Goal: Task Accomplishment & Management: Manage account settings

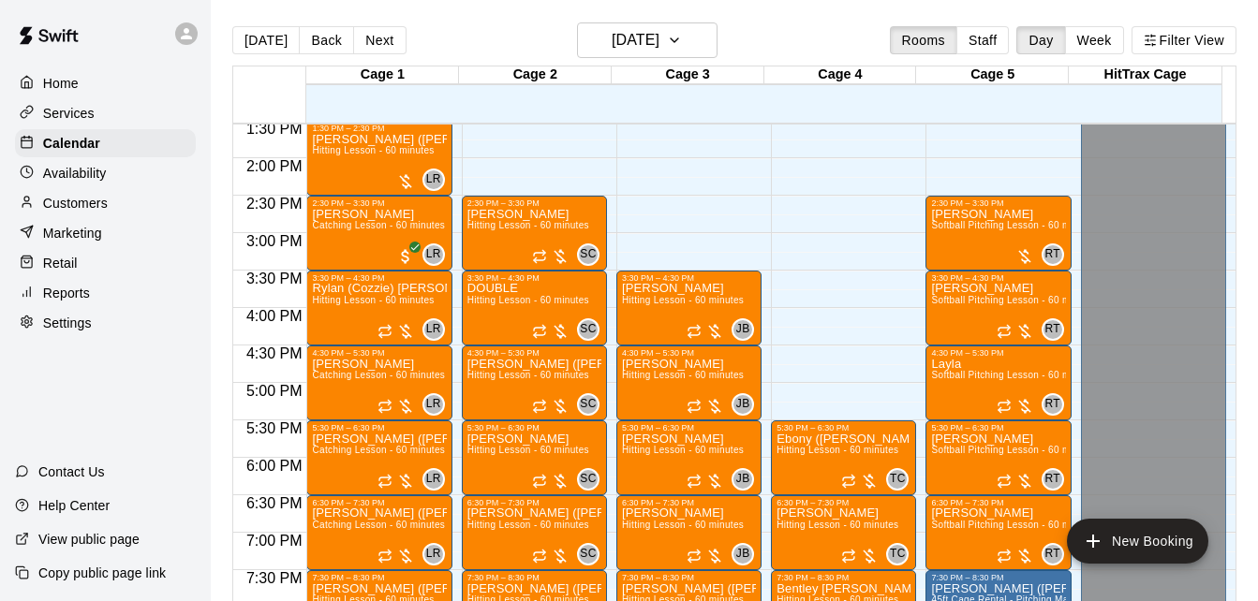
scroll to position [1002, 0]
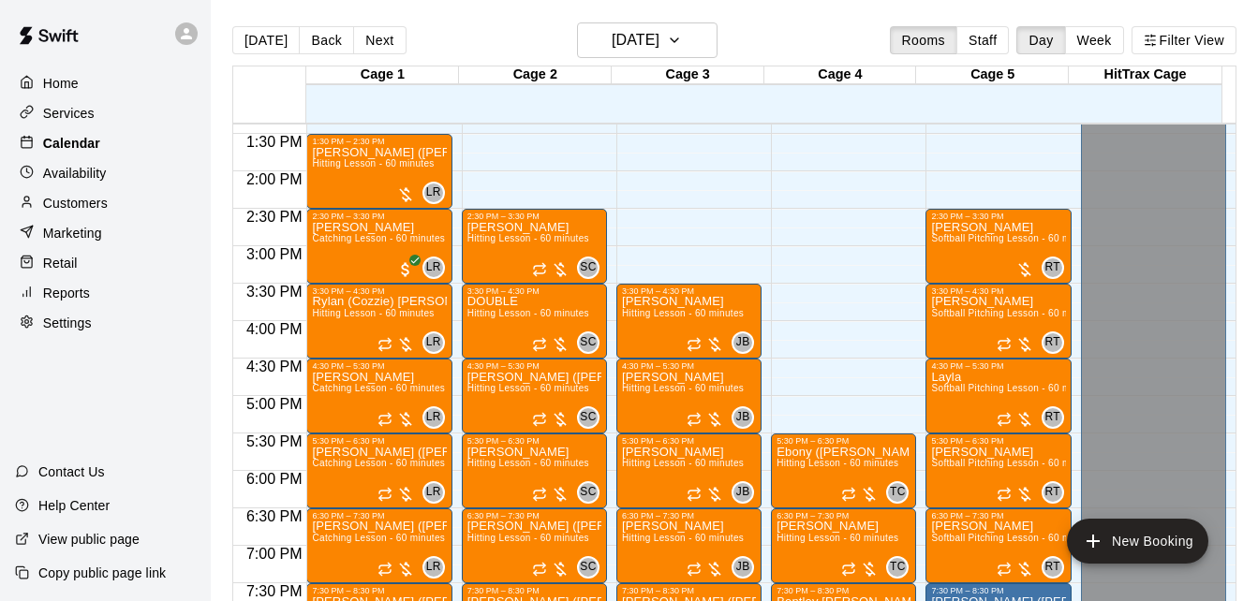
click at [107, 143] on div "Calendar" at bounding box center [105, 143] width 181 height 28
click at [259, 45] on button "[DATE]" at bounding box center [265, 40] width 67 height 28
click at [114, 148] on div "Calendar" at bounding box center [105, 143] width 181 height 28
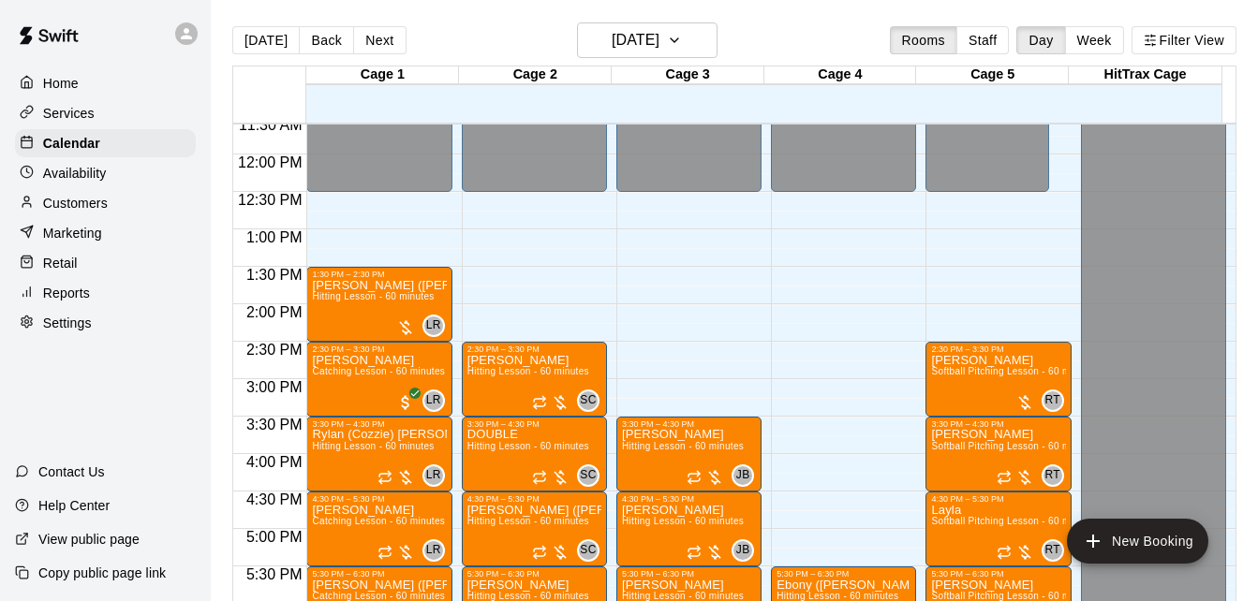
scroll to position [1302, 0]
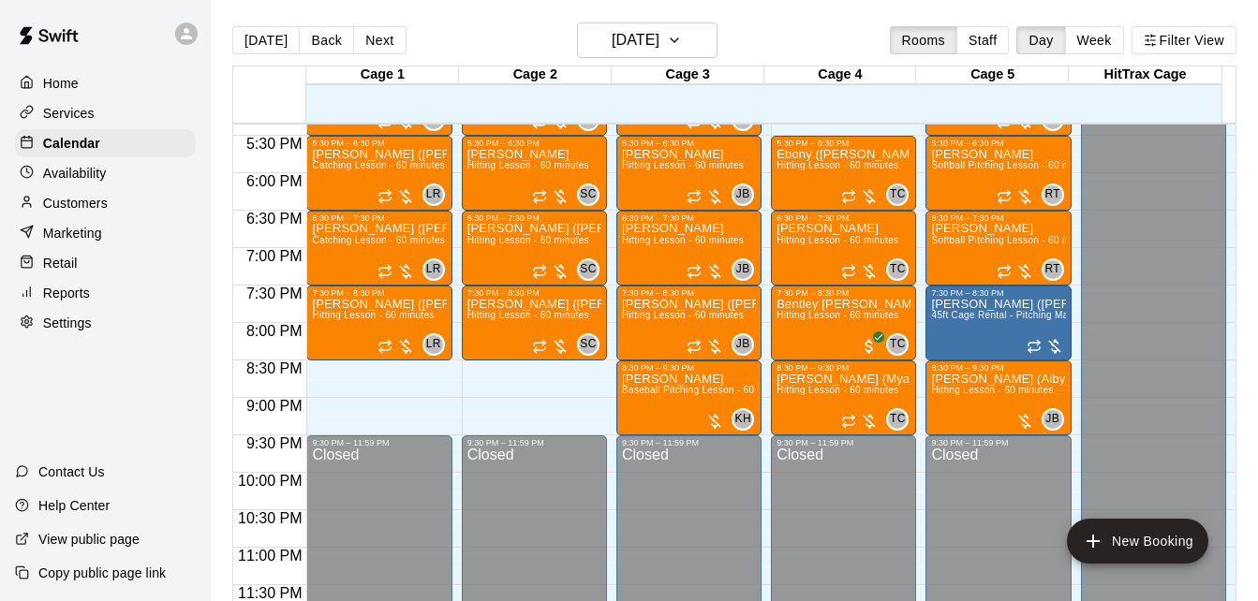
click at [1237, 155] on div "[DATE] Back [DATE][DATE] Rooms Staff Day Week Filter View Cage 1 15 Fri Cage 2 …" at bounding box center [734, 322] width 1032 height 601
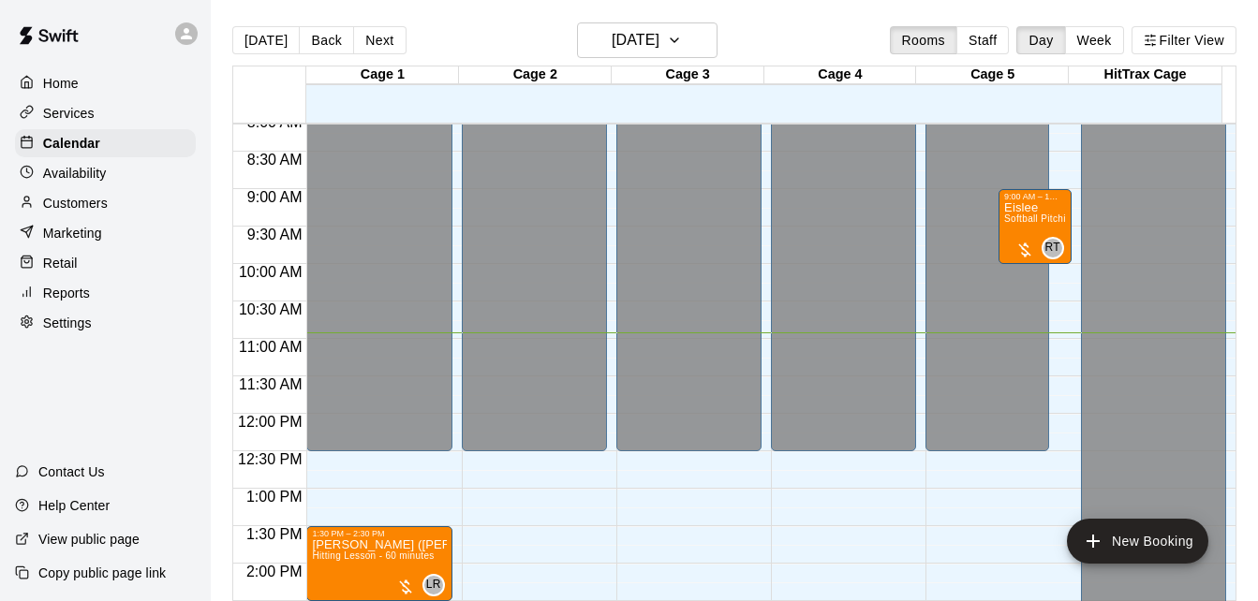
scroll to position [602, 0]
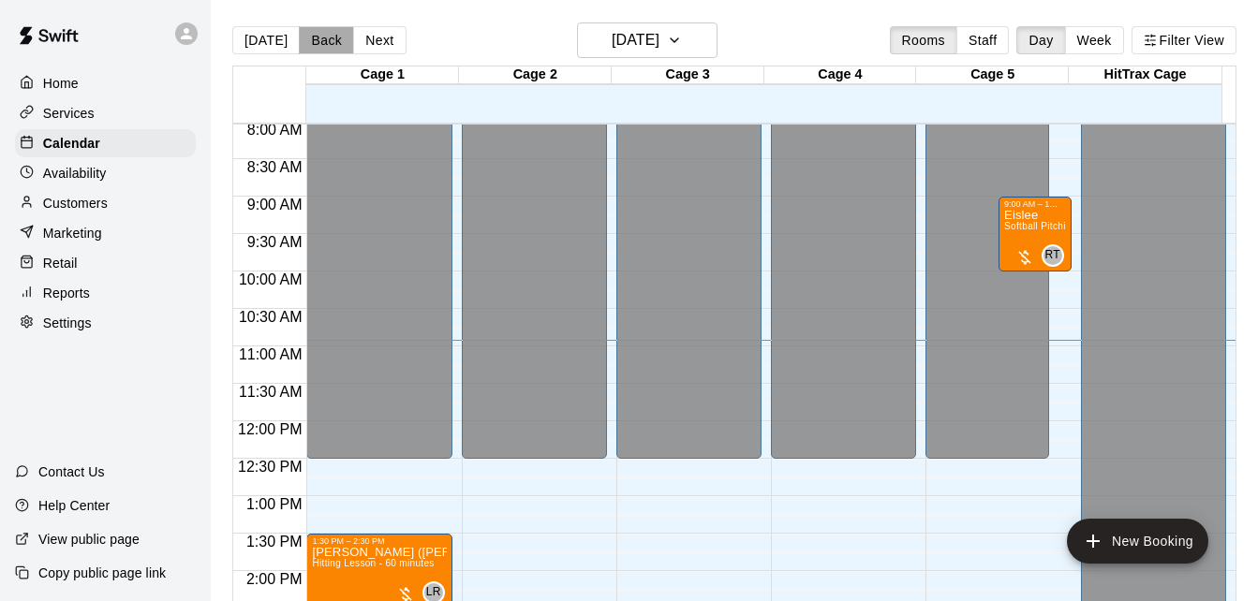
click at [330, 36] on button "Back" at bounding box center [326, 40] width 55 height 28
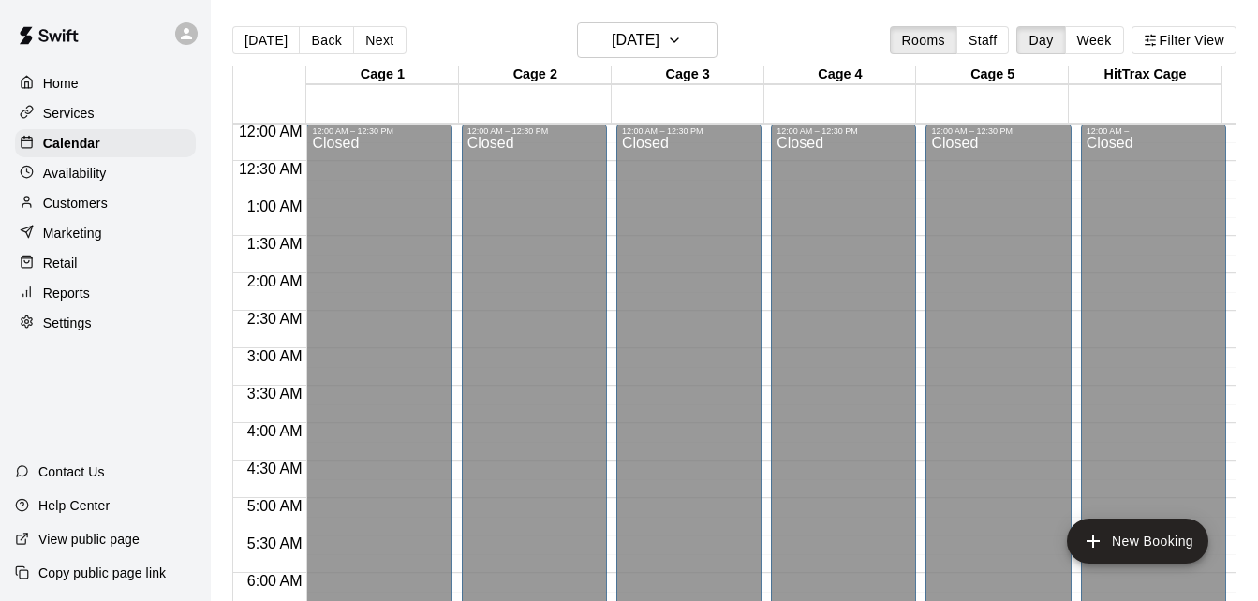
scroll to position [435, 0]
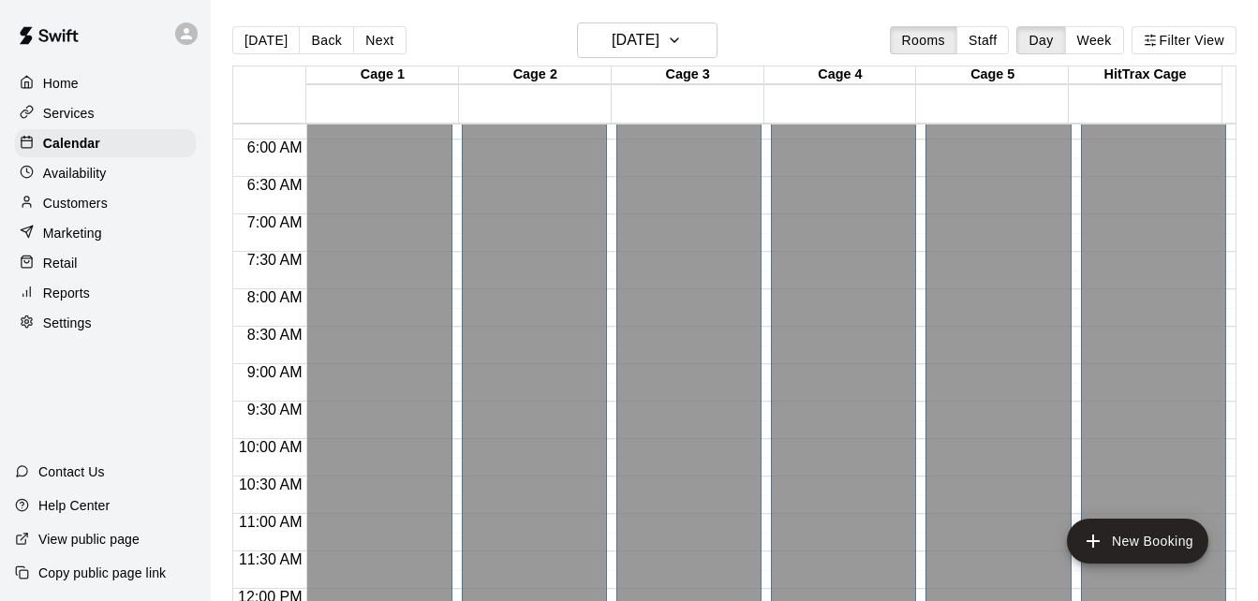
click at [1235, 153] on div "Cage 1 14 Thu Cage 2 14 Thu Cage 3 14 Thu Cage 4 14 Thu Cage 5 14 Thu HitTrax C…" at bounding box center [734, 345] width 1004 height 558
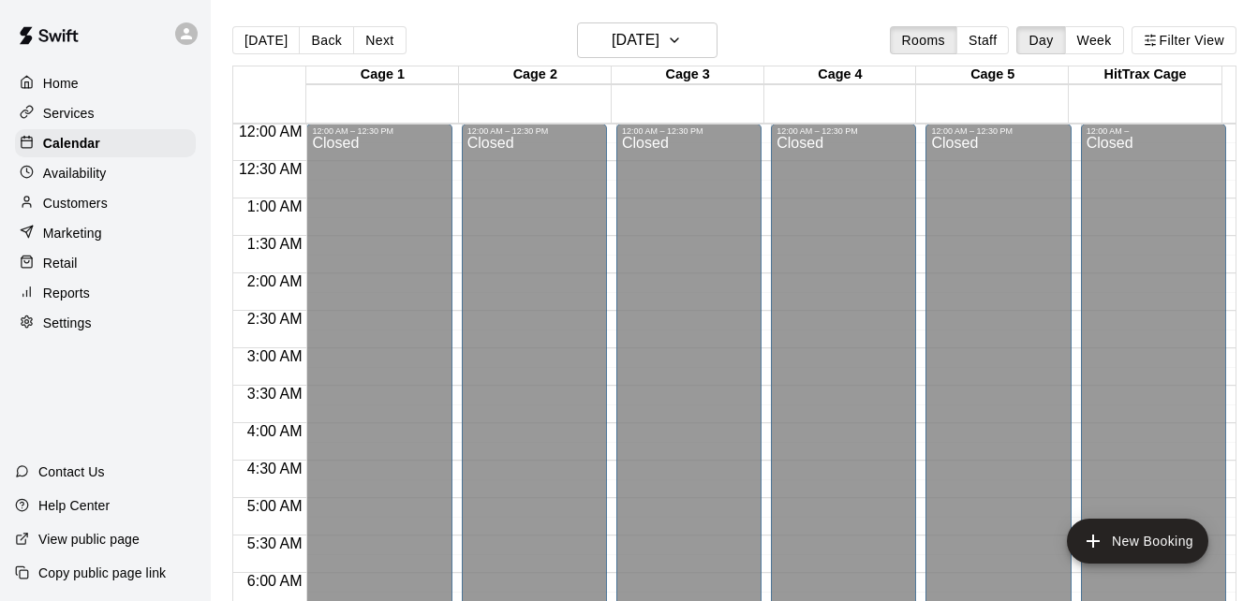
click at [1221, 595] on div at bounding box center [1159, 601] width 154 height 19
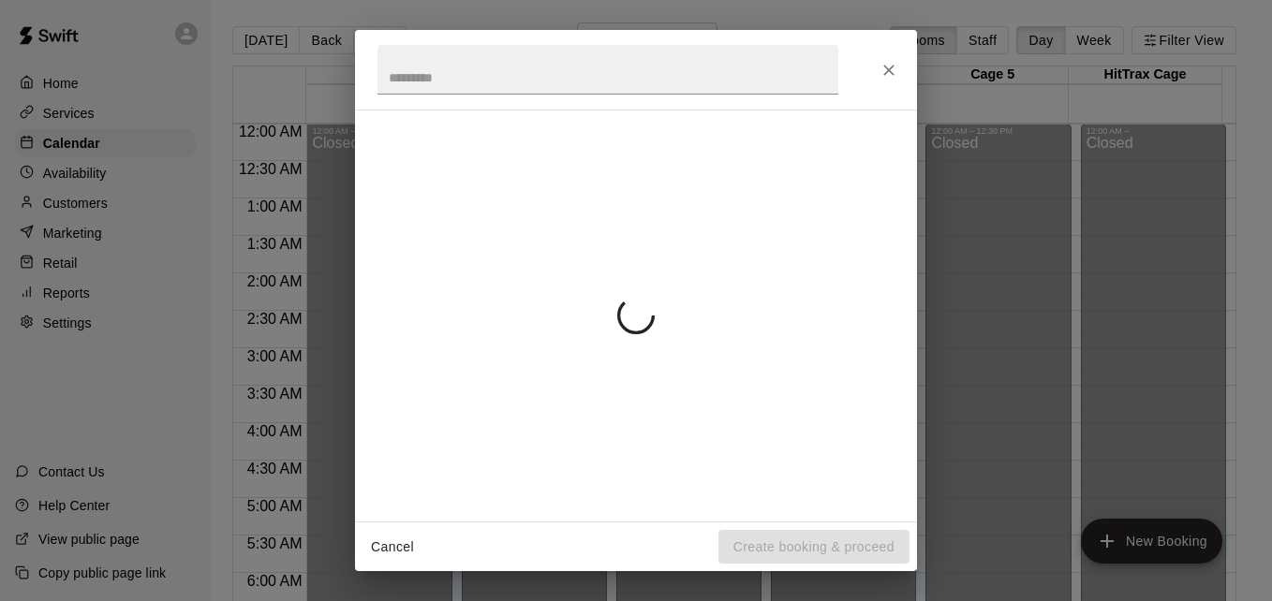
click at [1221, 595] on div "Cancel Create booking & proceed" at bounding box center [636, 300] width 1272 height 601
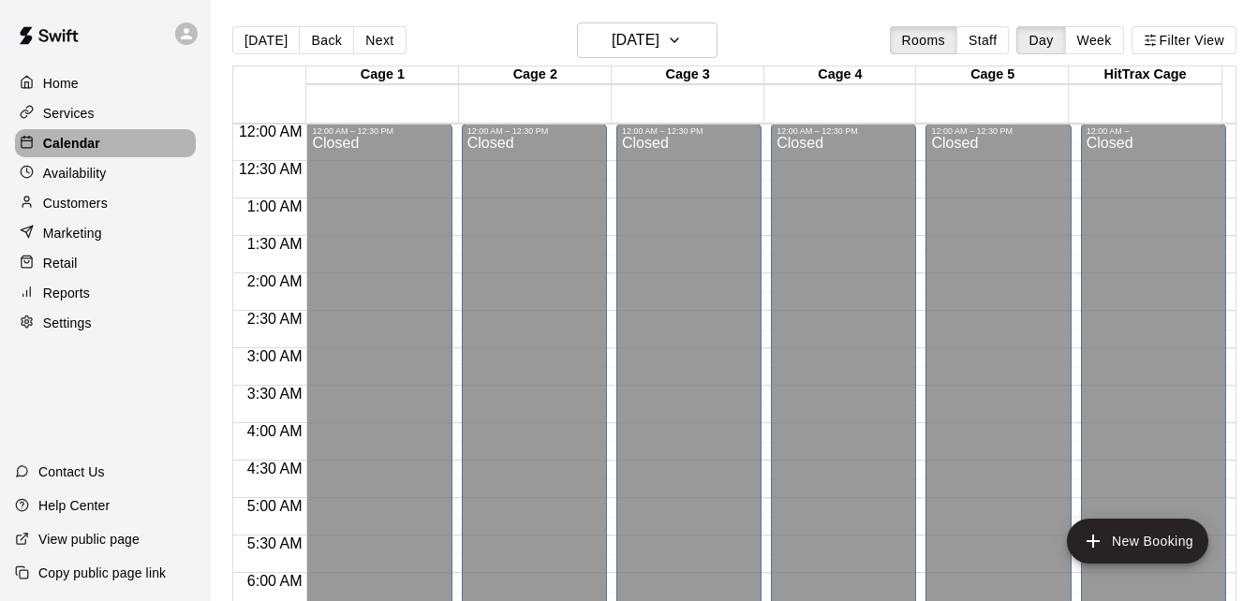
click at [102, 145] on div "Calendar" at bounding box center [105, 143] width 181 height 28
click at [271, 42] on button "[DATE]" at bounding box center [265, 40] width 67 height 28
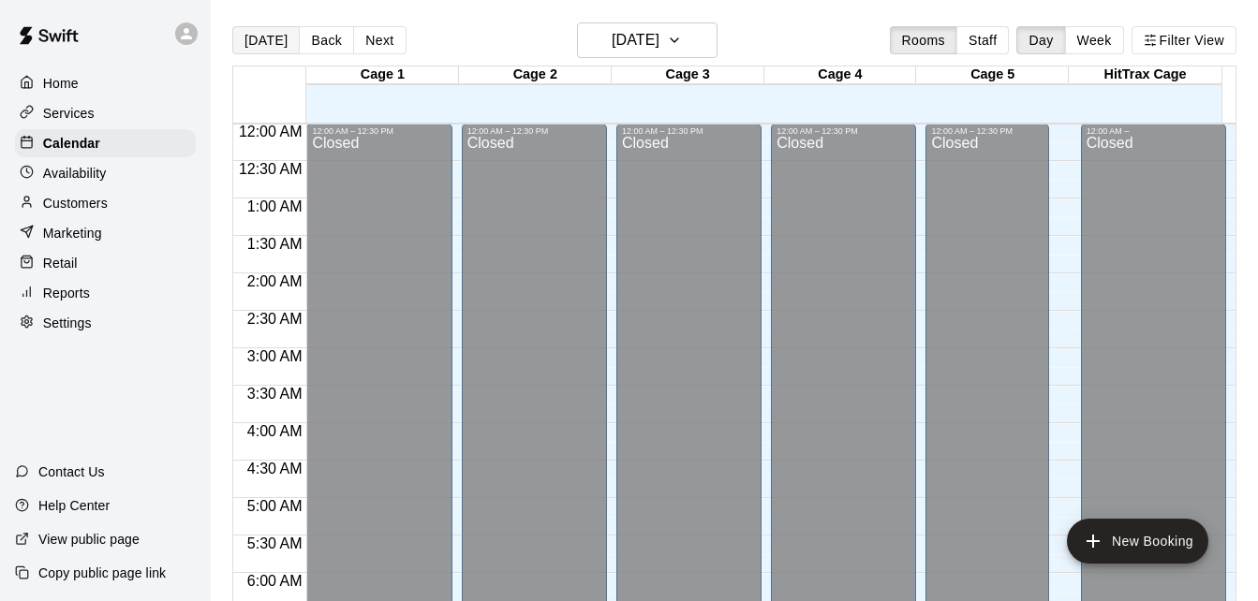
click at [259, 51] on button "[DATE]" at bounding box center [265, 40] width 67 height 28
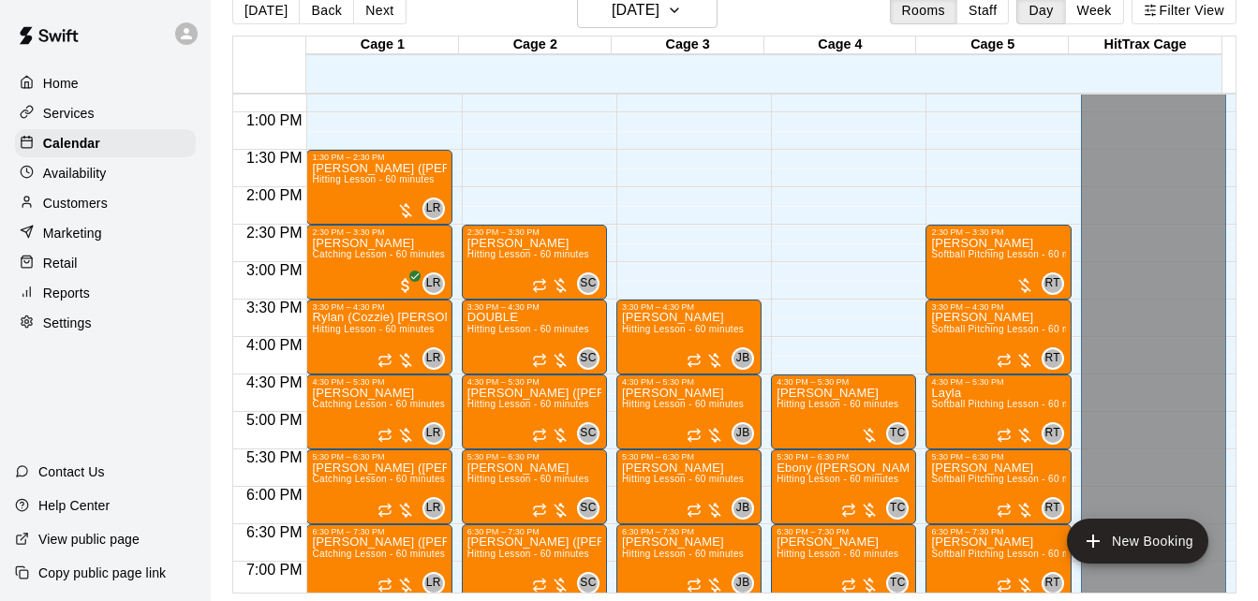
scroll to position [919, 0]
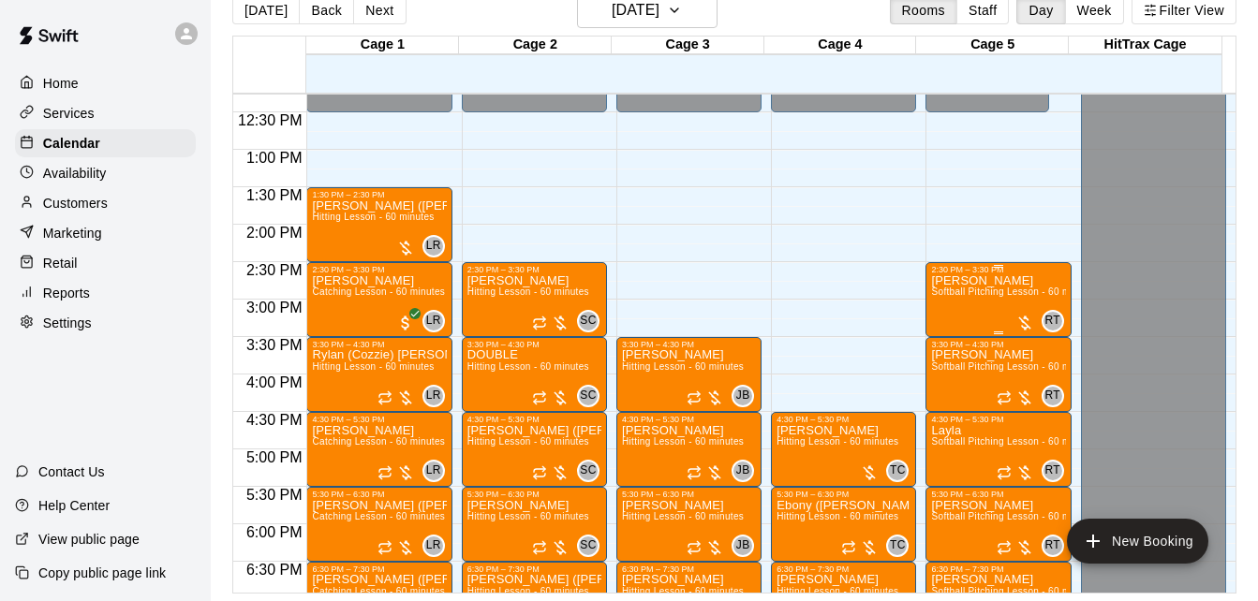
click at [978, 293] on span "Softball Pitching Lesson - 60 minutes" at bounding box center [1014, 292] width 166 height 10
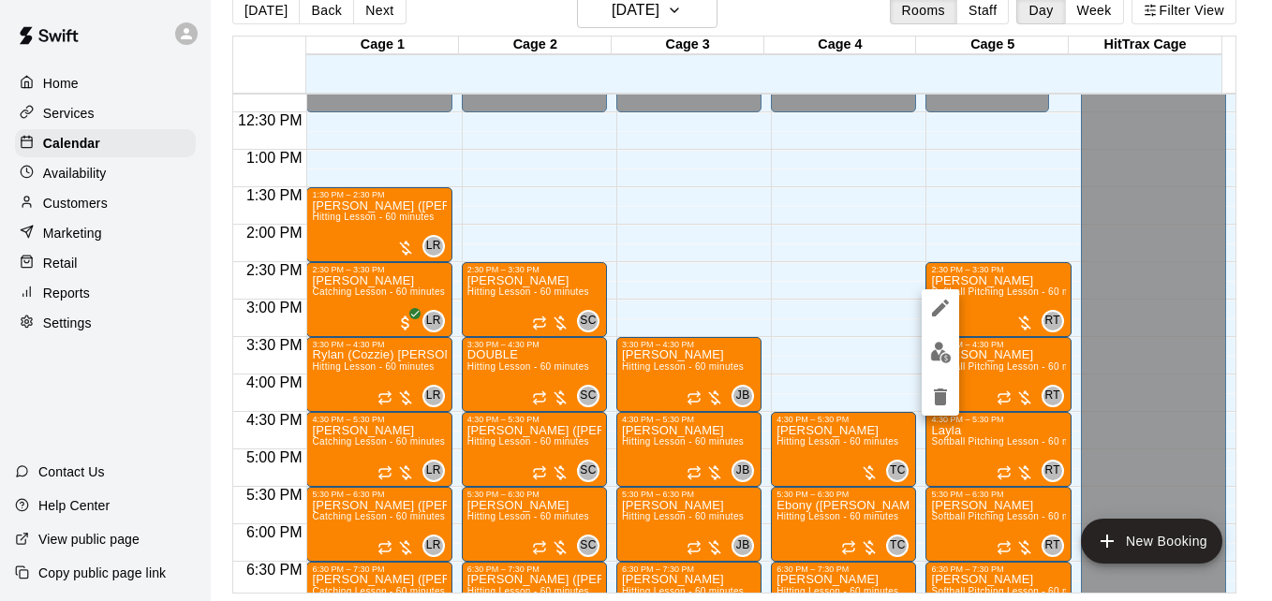
click at [107, 209] on div at bounding box center [636, 300] width 1272 height 601
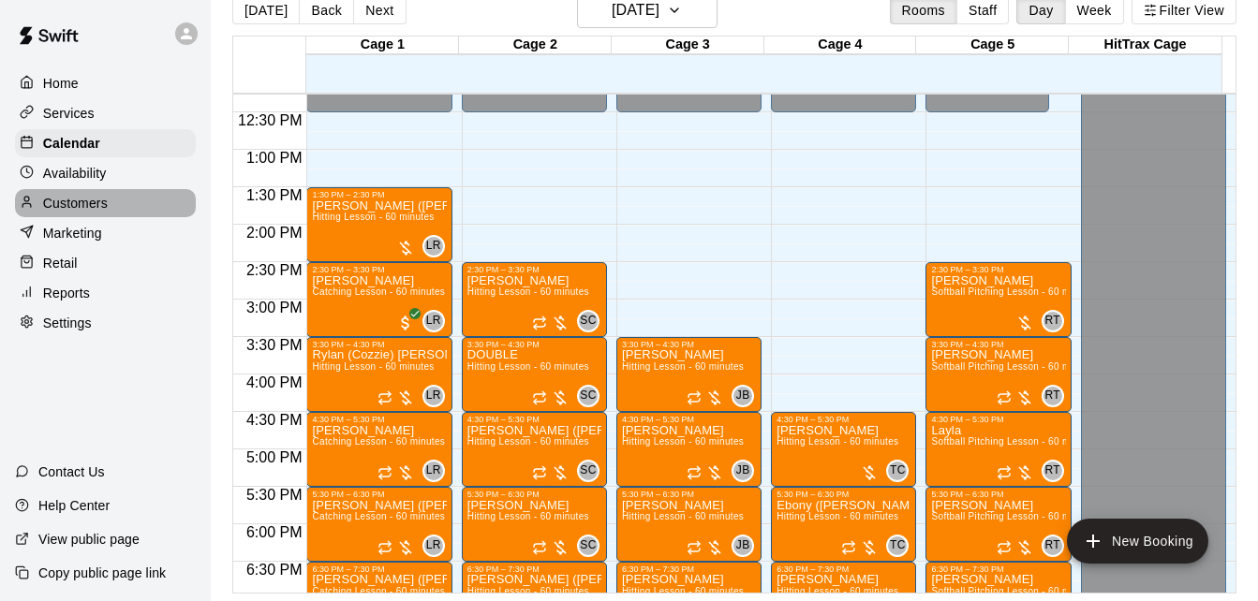
click at [96, 213] on p "Customers" at bounding box center [75, 203] width 65 height 19
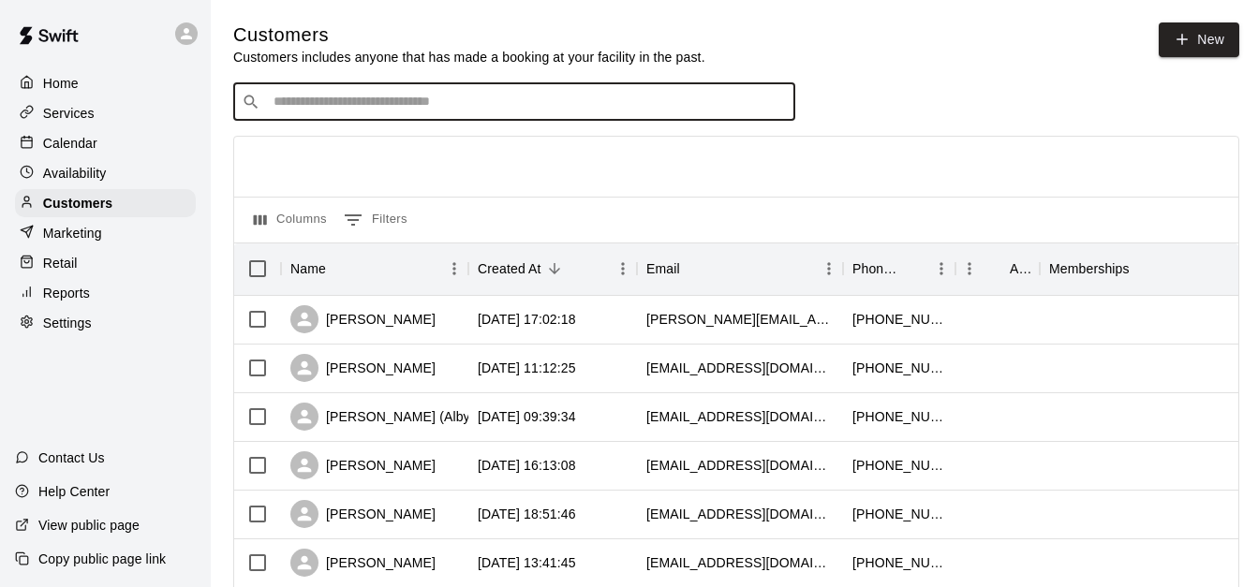
click at [477, 103] on input "Search customers by name or email" at bounding box center [527, 102] width 519 height 19
type input "****"
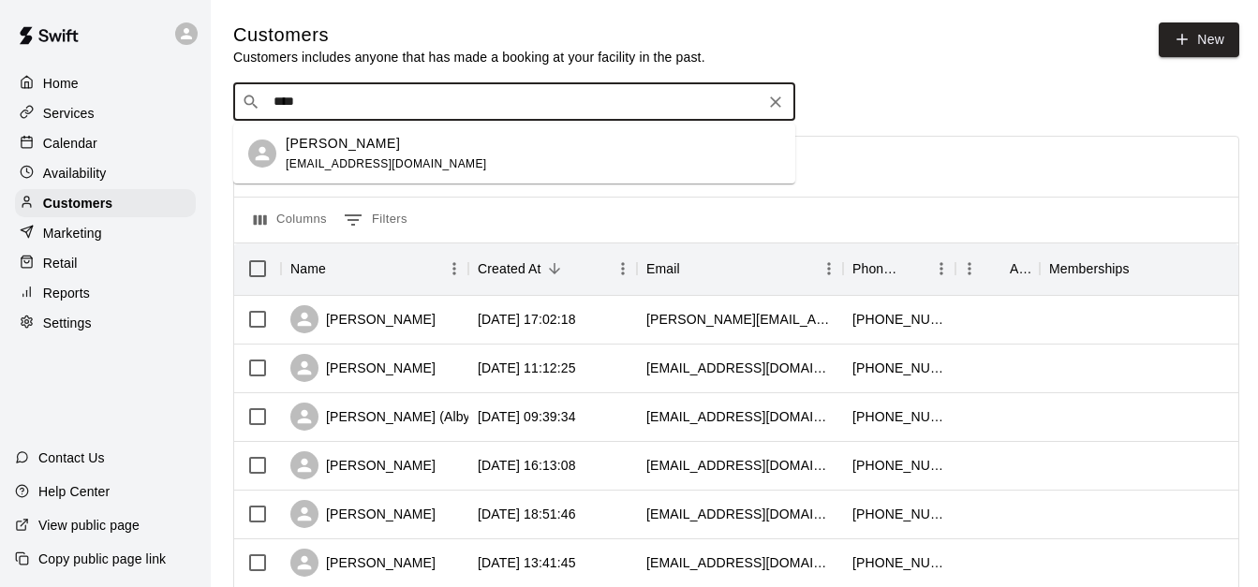
click at [476, 147] on div "[PERSON_NAME] [EMAIL_ADDRESS][DOMAIN_NAME]" at bounding box center [533, 154] width 495 height 40
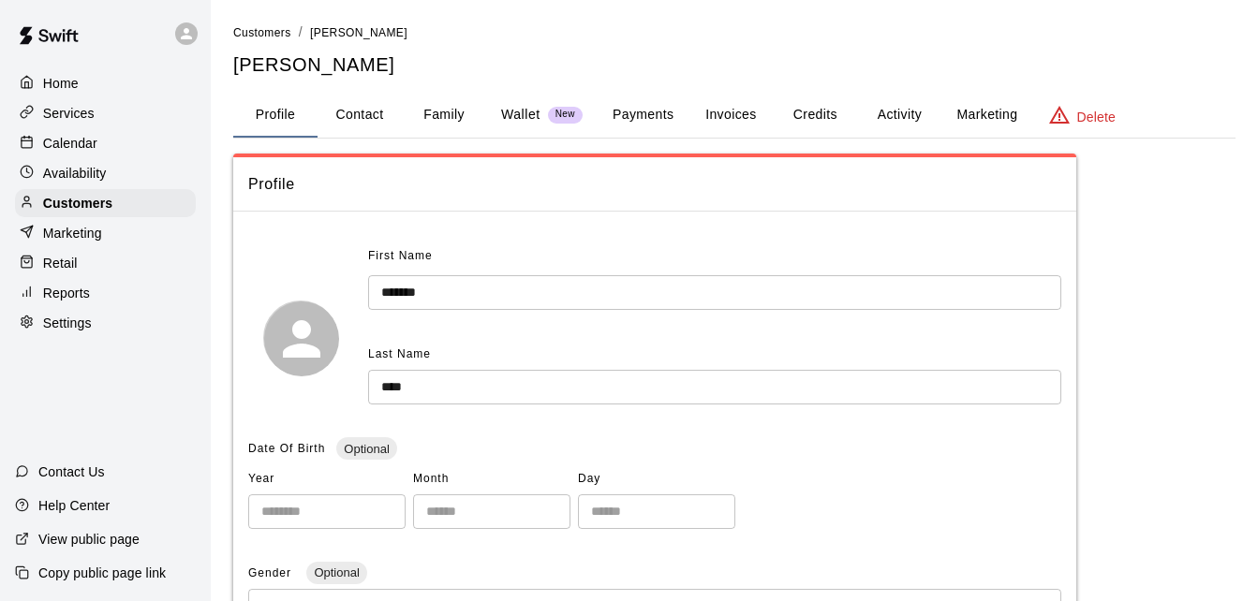
click at [883, 124] on button "Activity" at bounding box center [899, 115] width 84 height 45
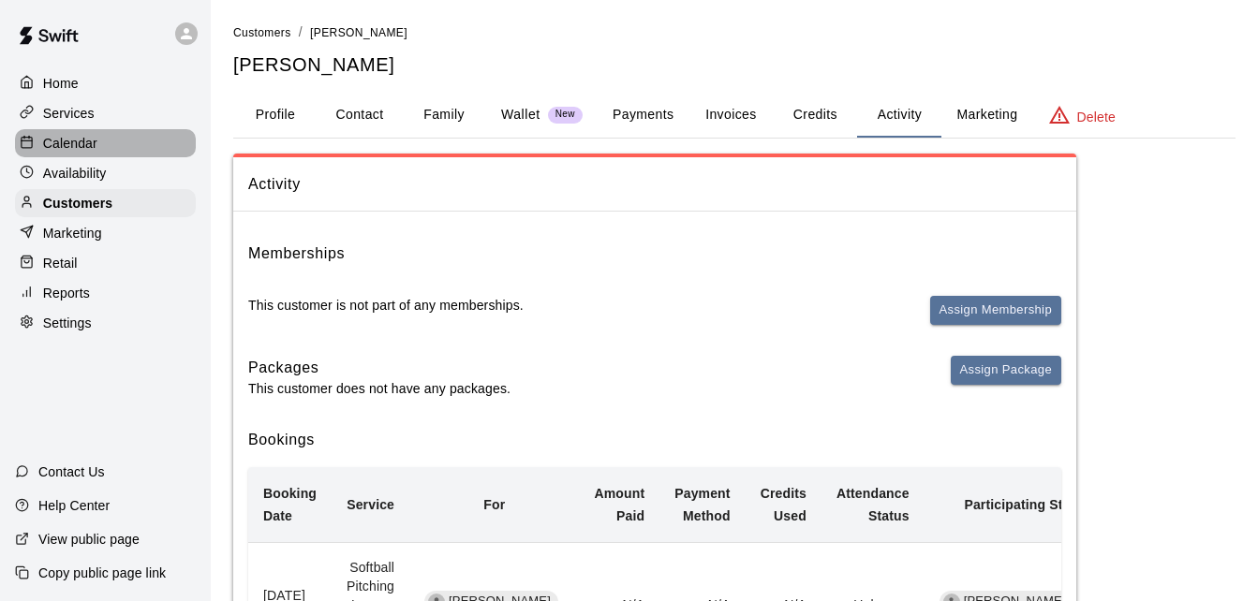
click at [135, 152] on div "Calendar" at bounding box center [105, 143] width 181 height 28
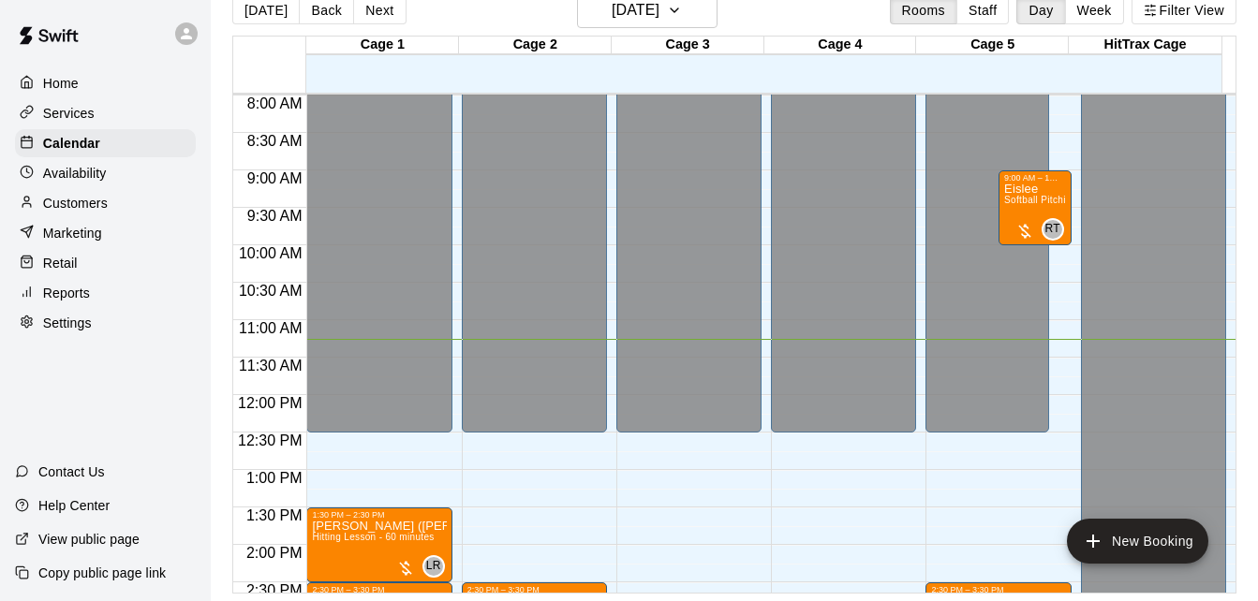
scroll to position [582, 0]
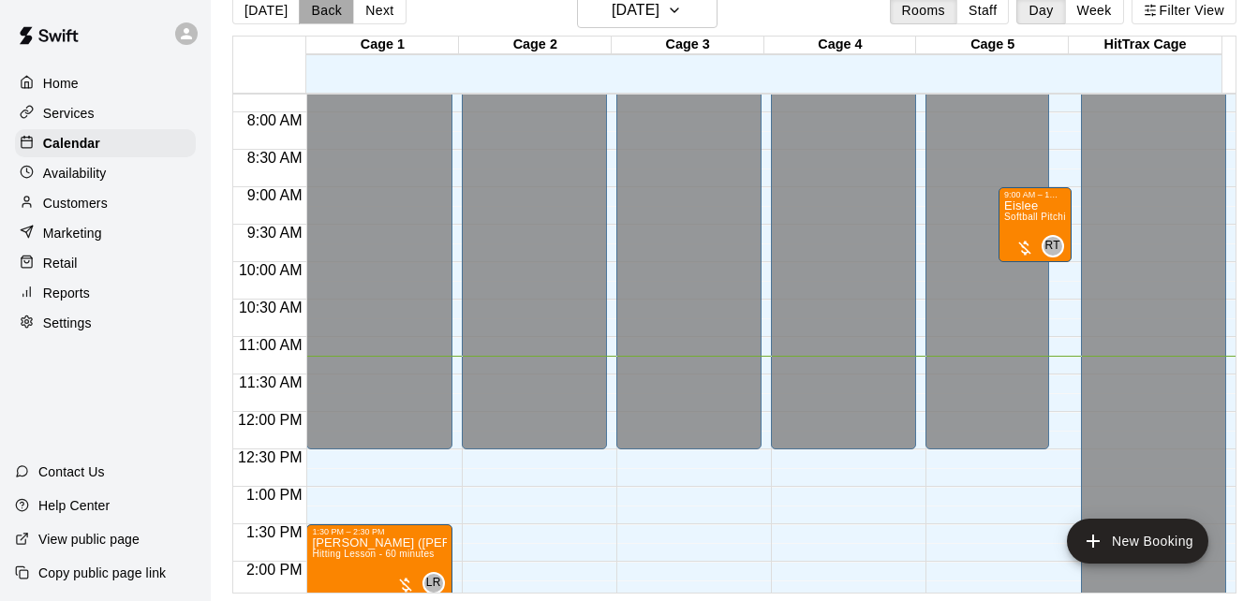
click at [318, 12] on button "Back" at bounding box center [326, 10] width 55 height 28
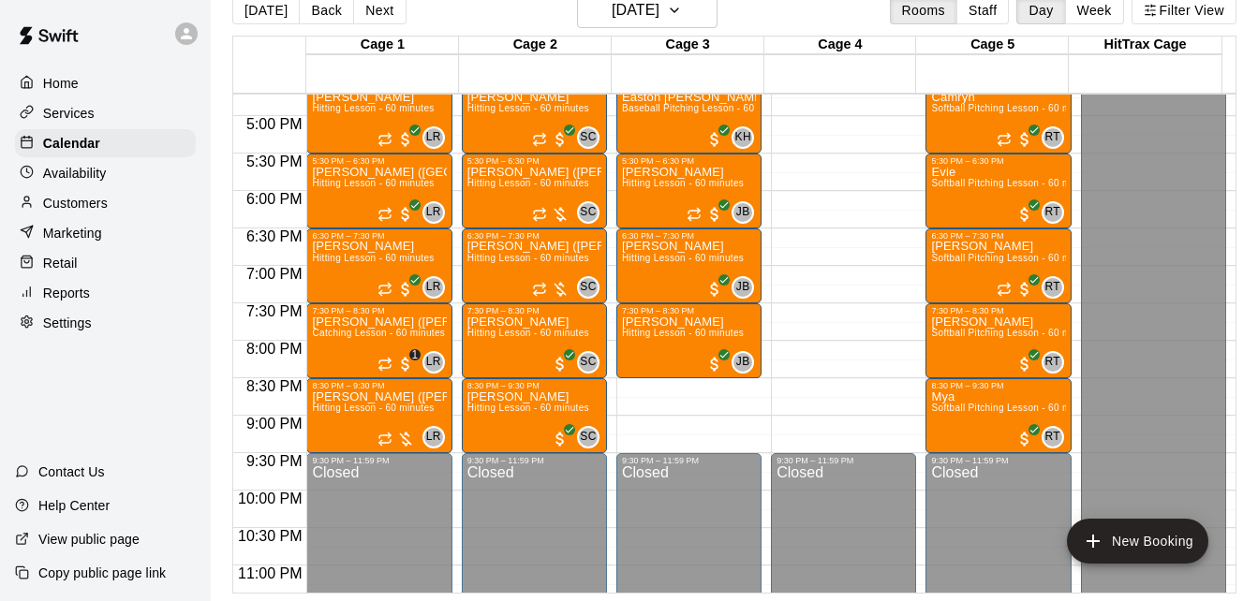
scroll to position [1256, 0]
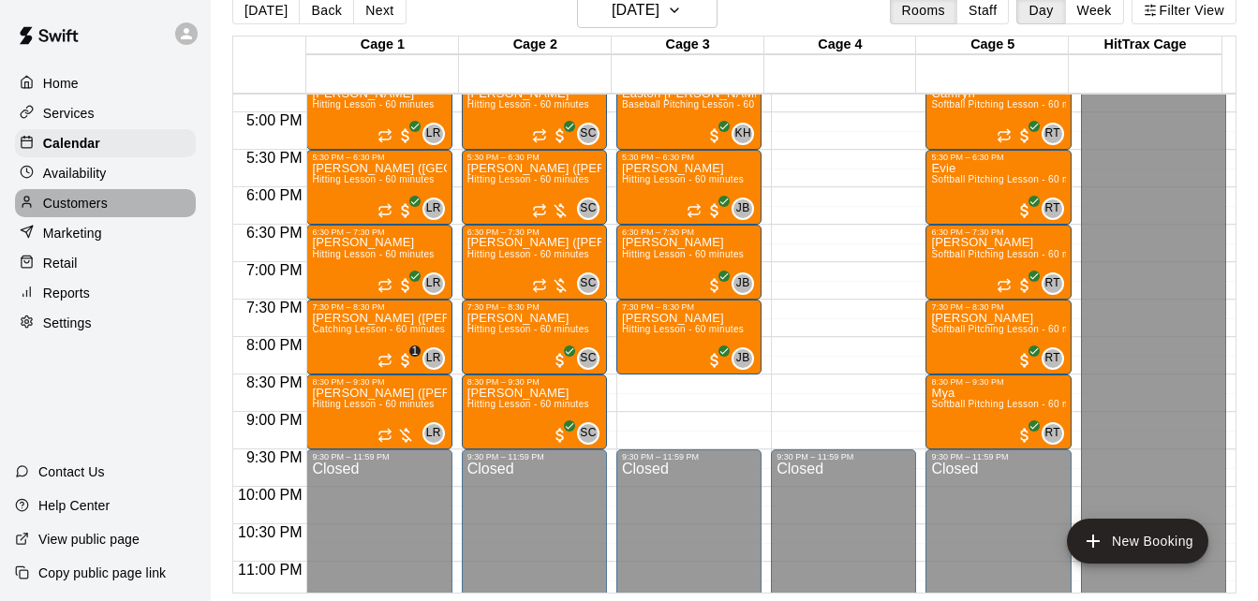
click at [104, 211] on p "Customers" at bounding box center [75, 203] width 65 height 19
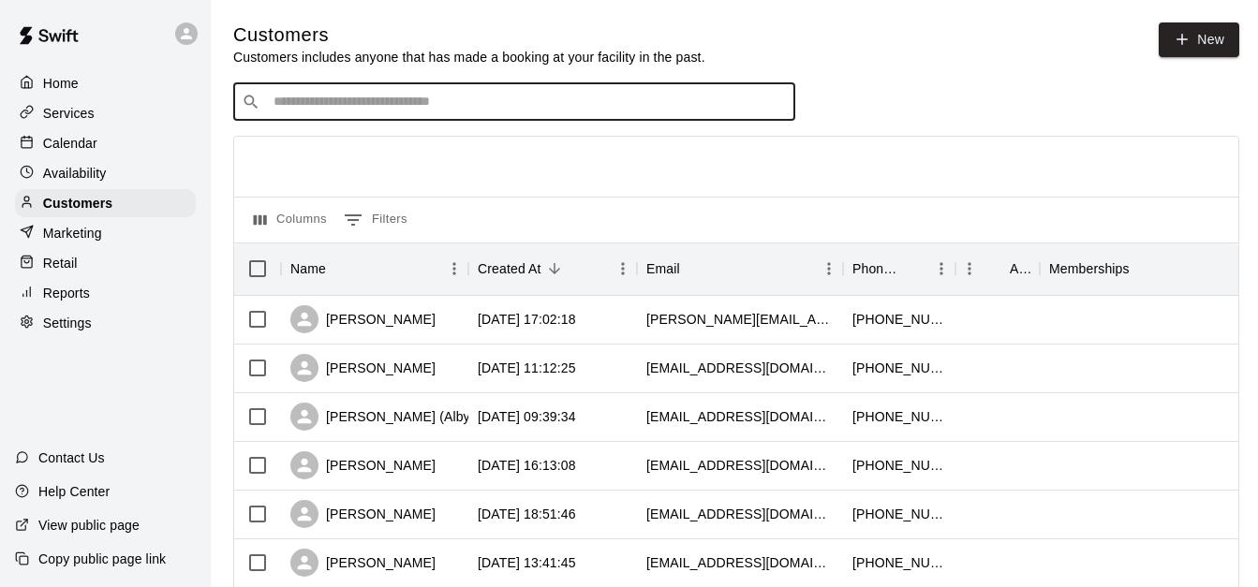
click at [417, 106] on input "Search customers by name or email" at bounding box center [527, 102] width 519 height 19
type input "****"
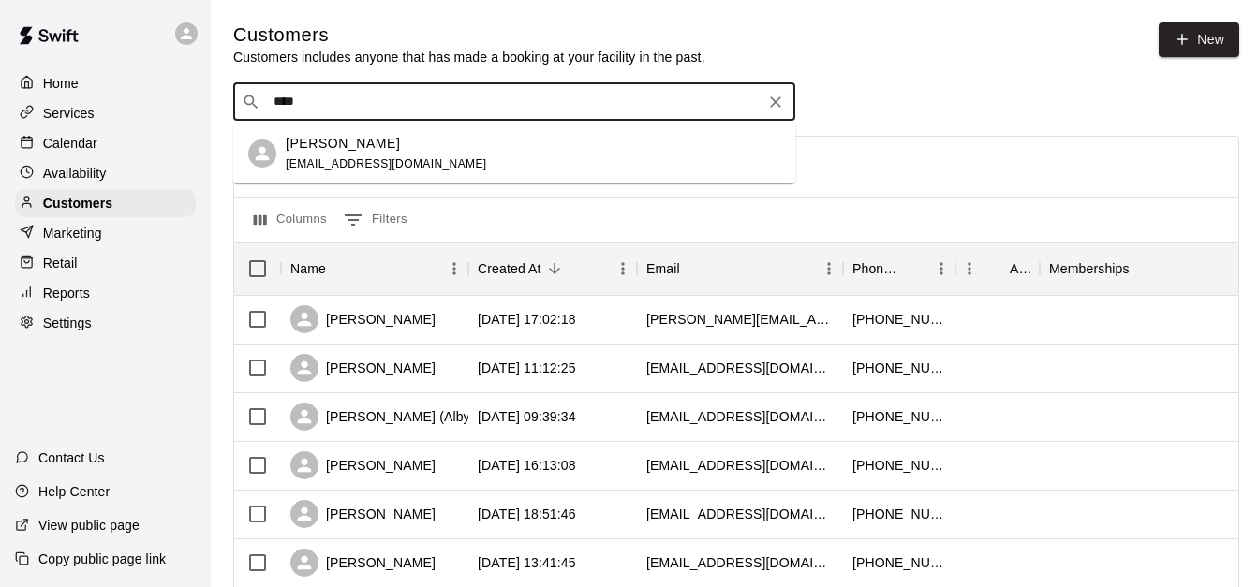
click at [459, 181] on div "[PERSON_NAME] [EMAIL_ADDRESS][DOMAIN_NAME]" at bounding box center [514, 154] width 562 height 60
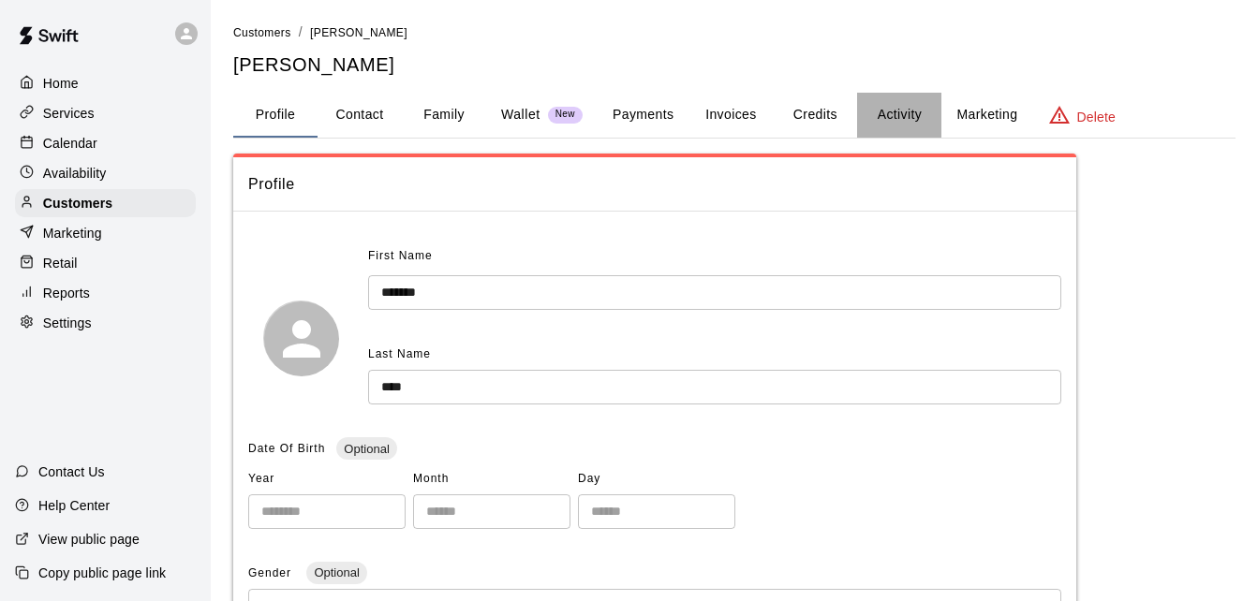
click at [903, 119] on button "Activity" at bounding box center [899, 115] width 84 height 45
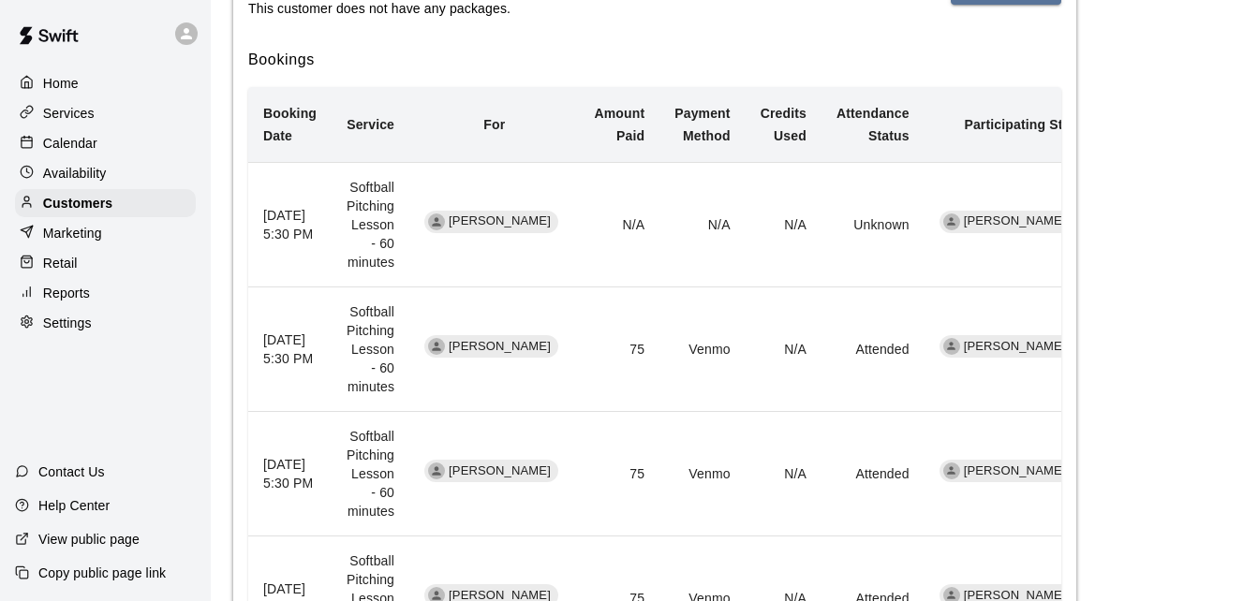
scroll to position [377, 0]
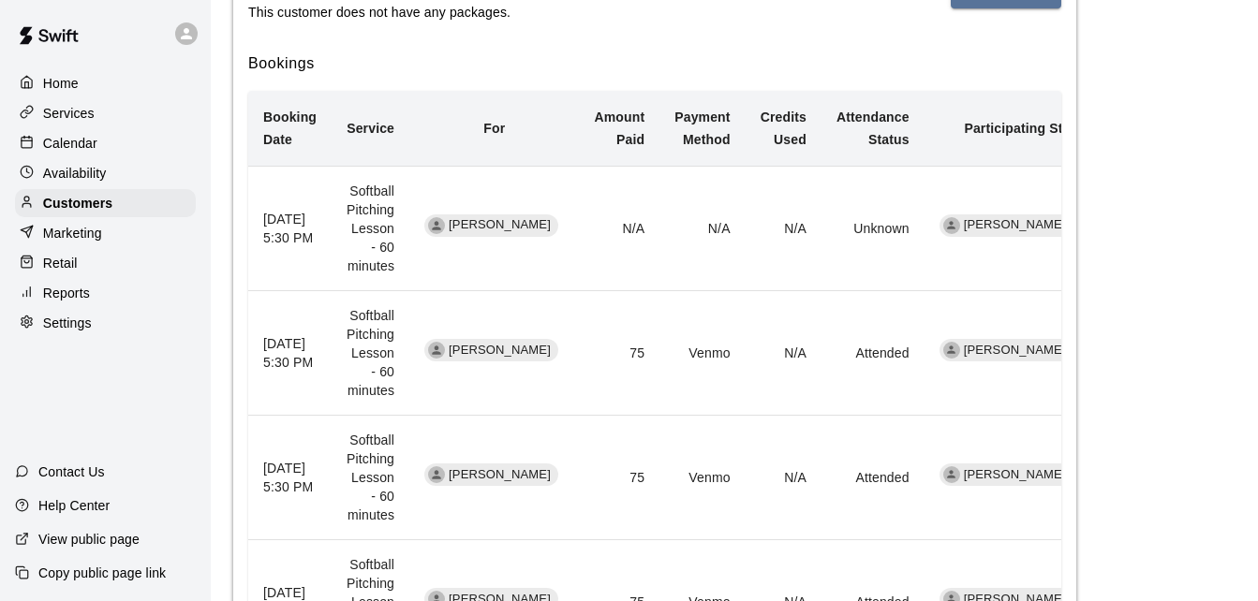
click at [148, 154] on div "Calendar" at bounding box center [105, 143] width 181 height 28
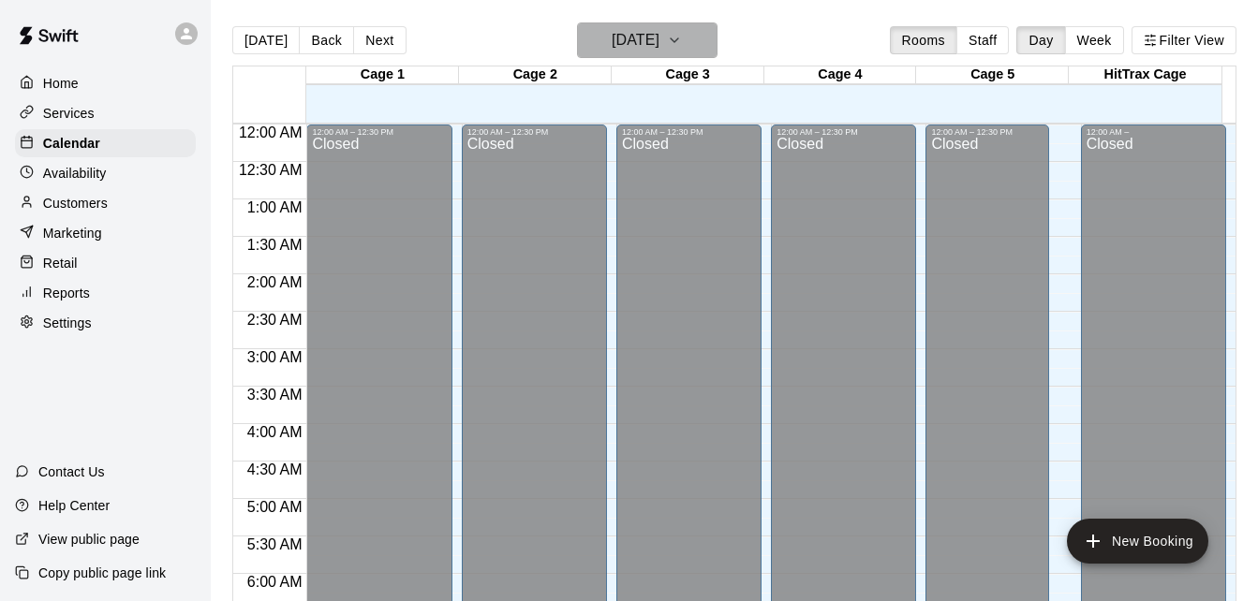
scroll to position [845, 0]
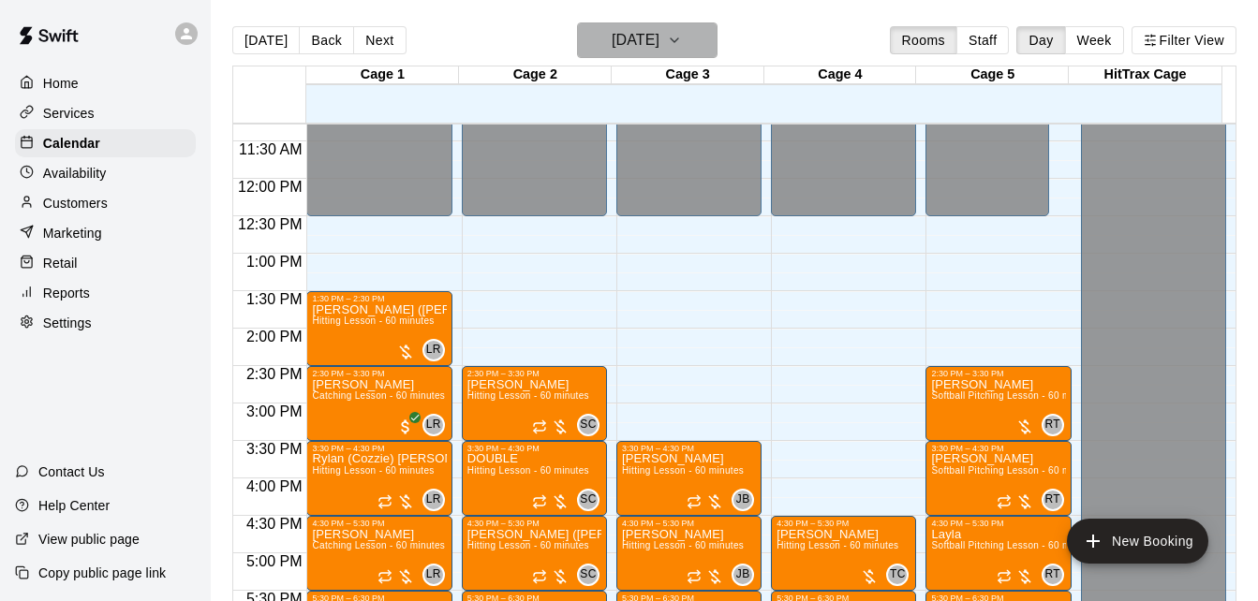
click at [659, 43] on h6 "[DATE]" at bounding box center [636, 40] width 48 height 26
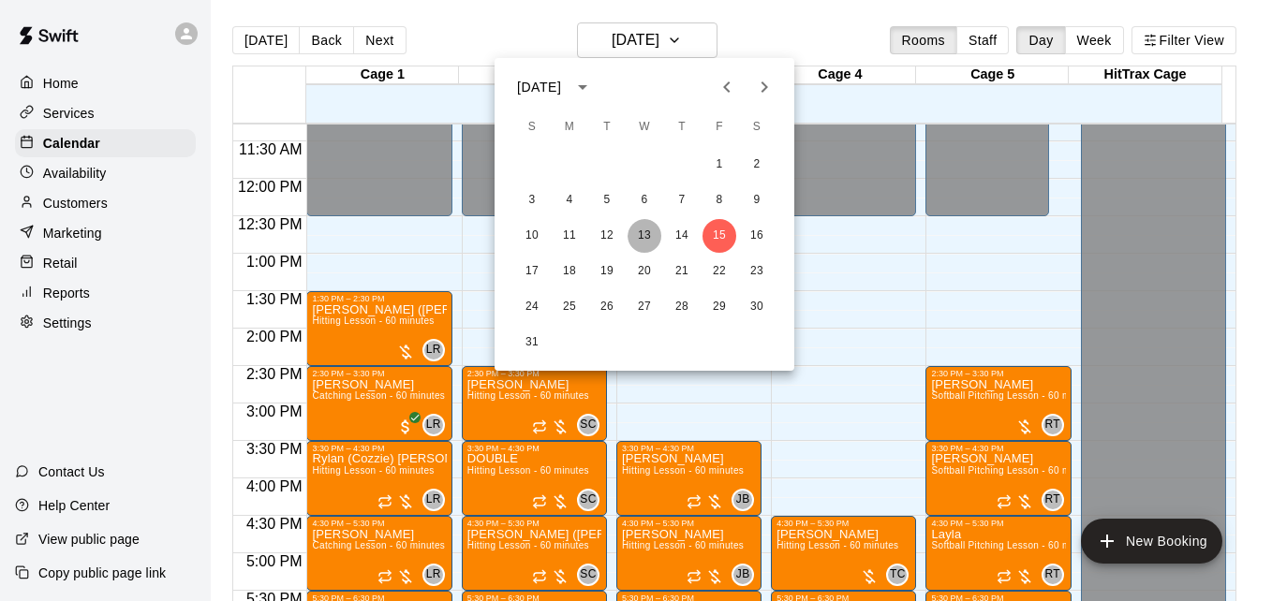
click at [641, 238] on button "13" at bounding box center [645, 236] width 34 height 34
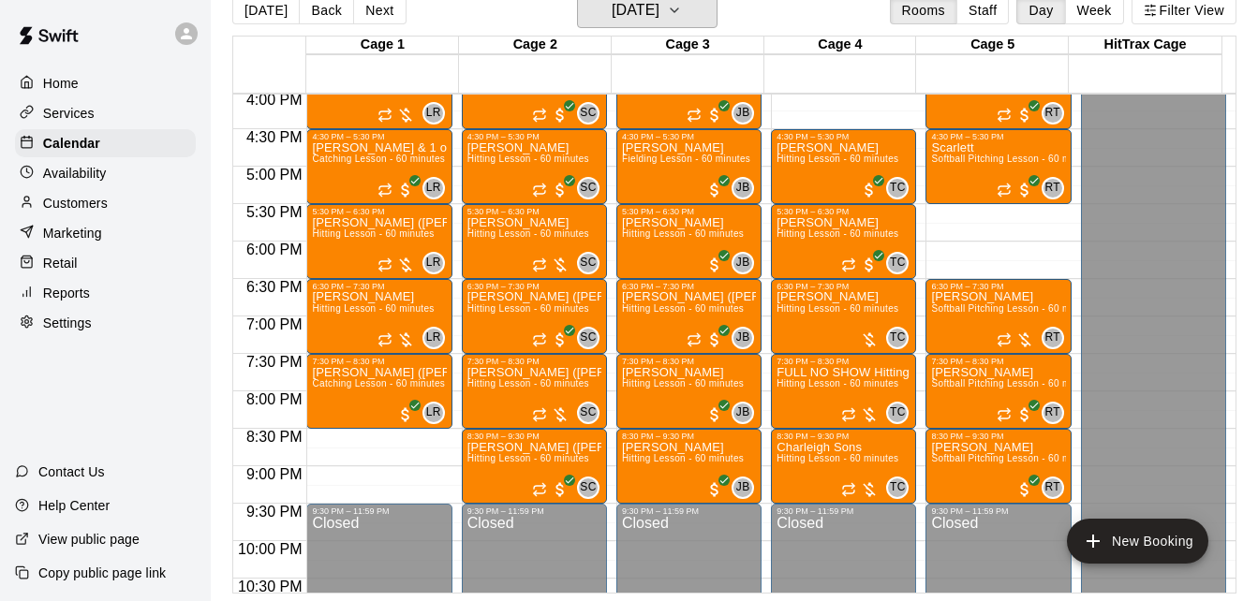
scroll to position [1220, 0]
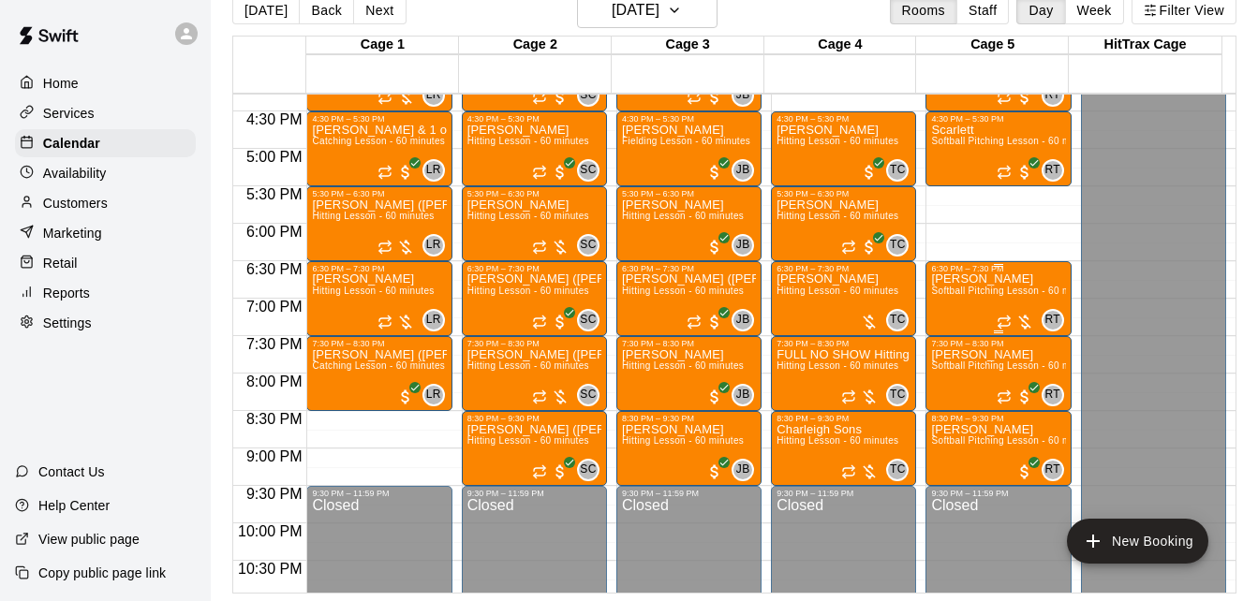
click at [977, 304] on div "Isabelle Softball Pitching Lesson - 60 minutes" at bounding box center [998, 574] width 134 height 601
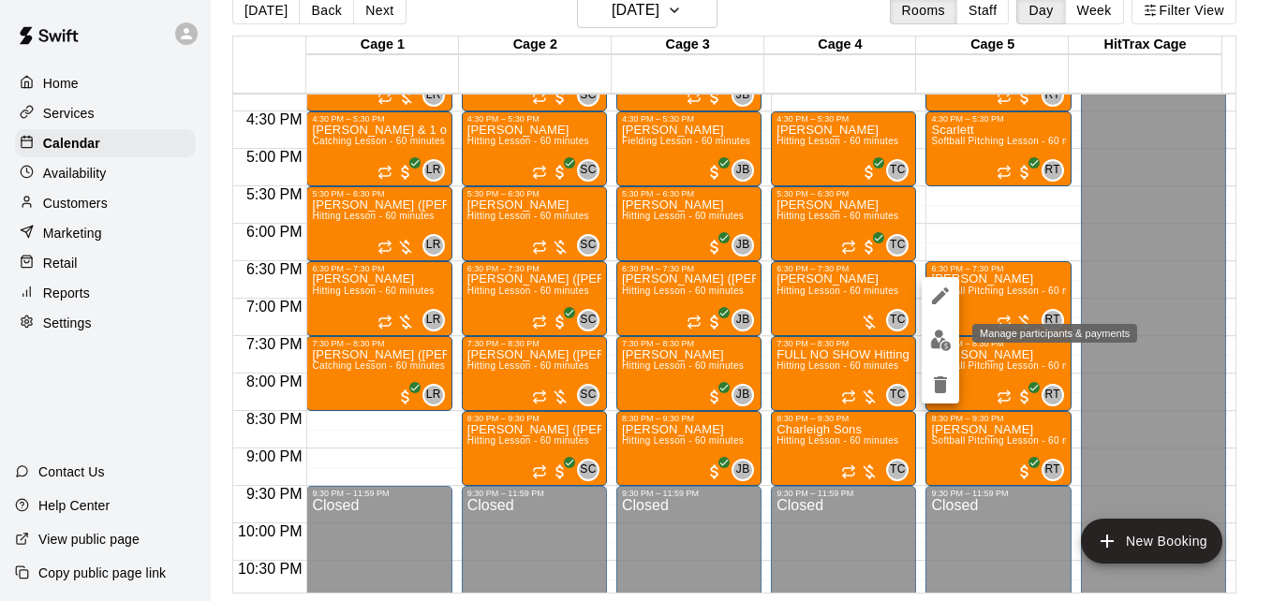
click at [939, 338] on img "edit" at bounding box center [941, 341] width 22 height 22
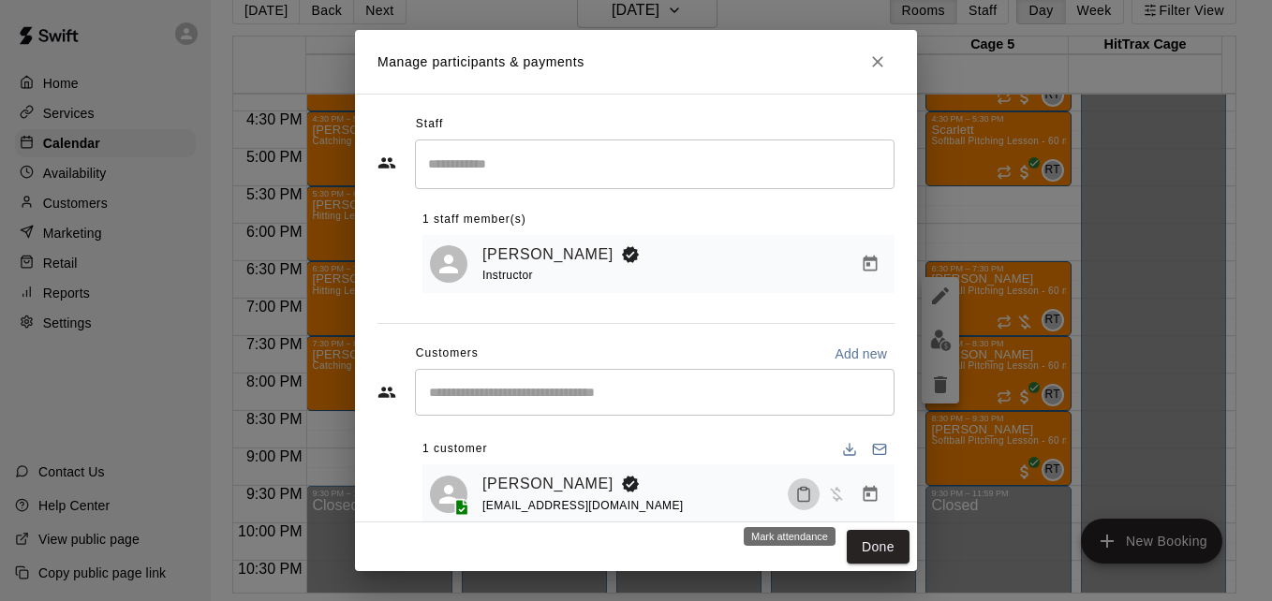
click at [795, 498] on icon "Mark attendance" at bounding box center [803, 494] width 17 height 17
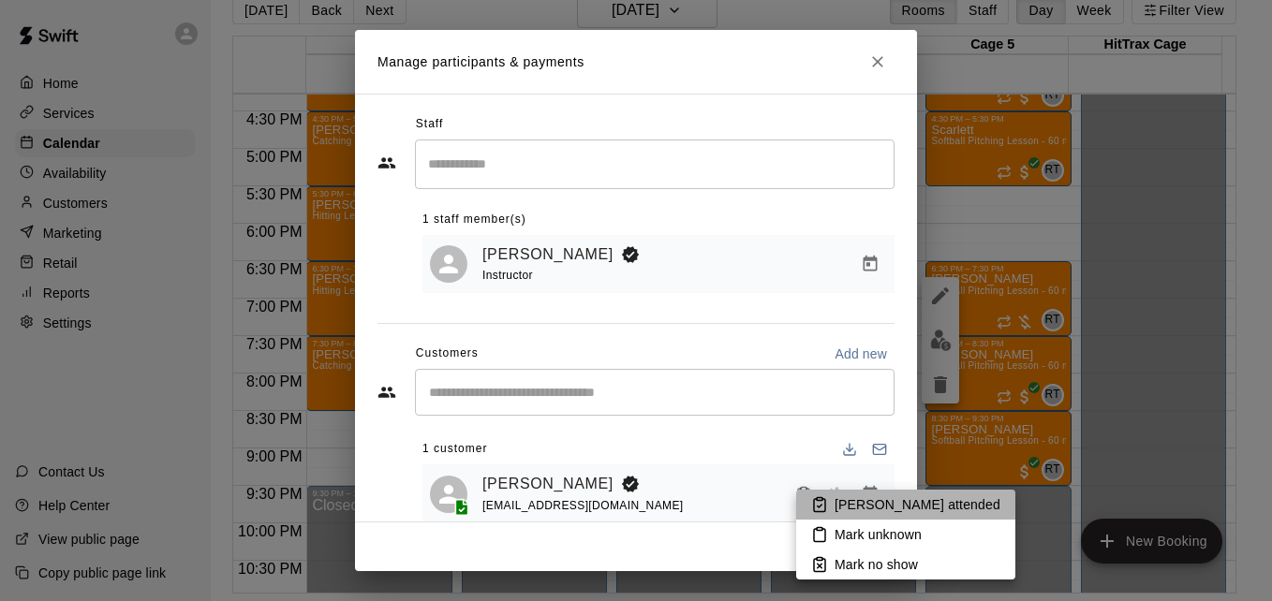
click at [909, 506] on p "[PERSON_NAME] attended" at bounding box center [918, 505] width 166 height 19
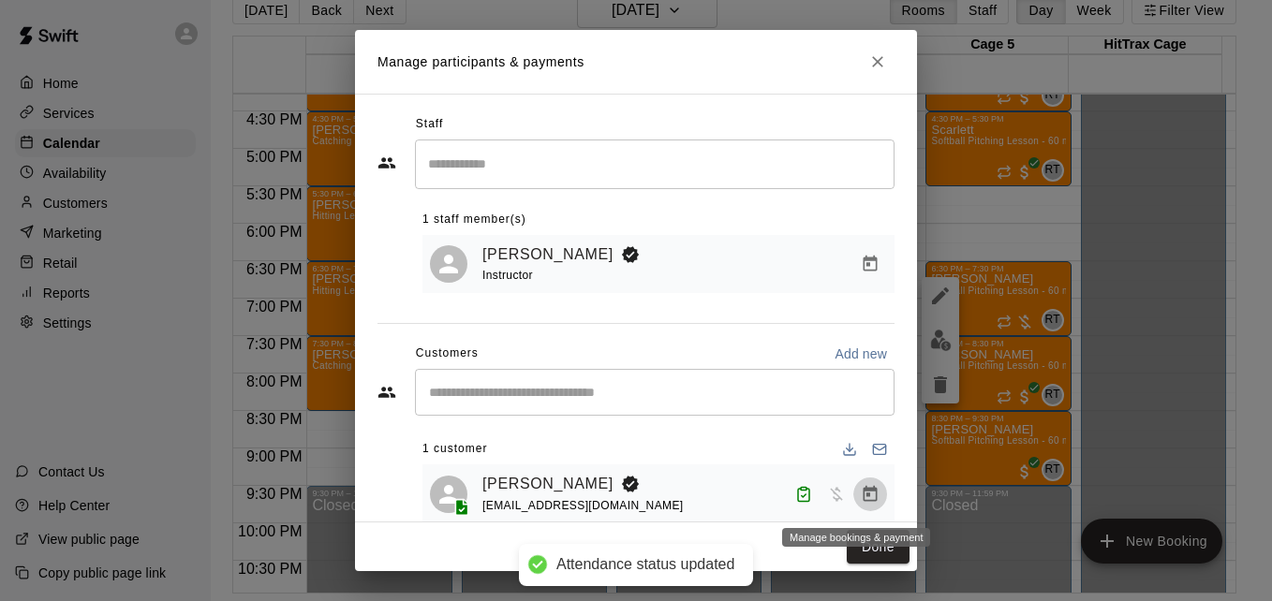
click at [861, 499] on icon "Manage bookings & payment" at bounding box center [870, 494] width 19 height 19
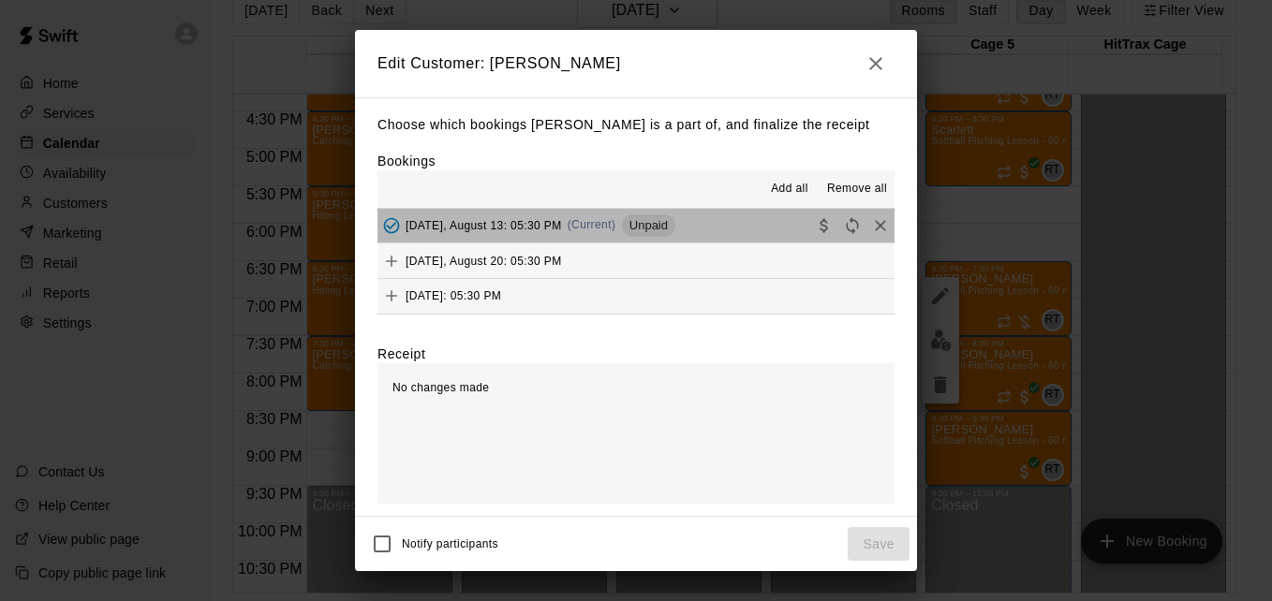
click at [730, 229] on button "[DATE], August 13: 05:30 PM (Current) Unpaid" at bounding box center [635, 226] width 517 height 35
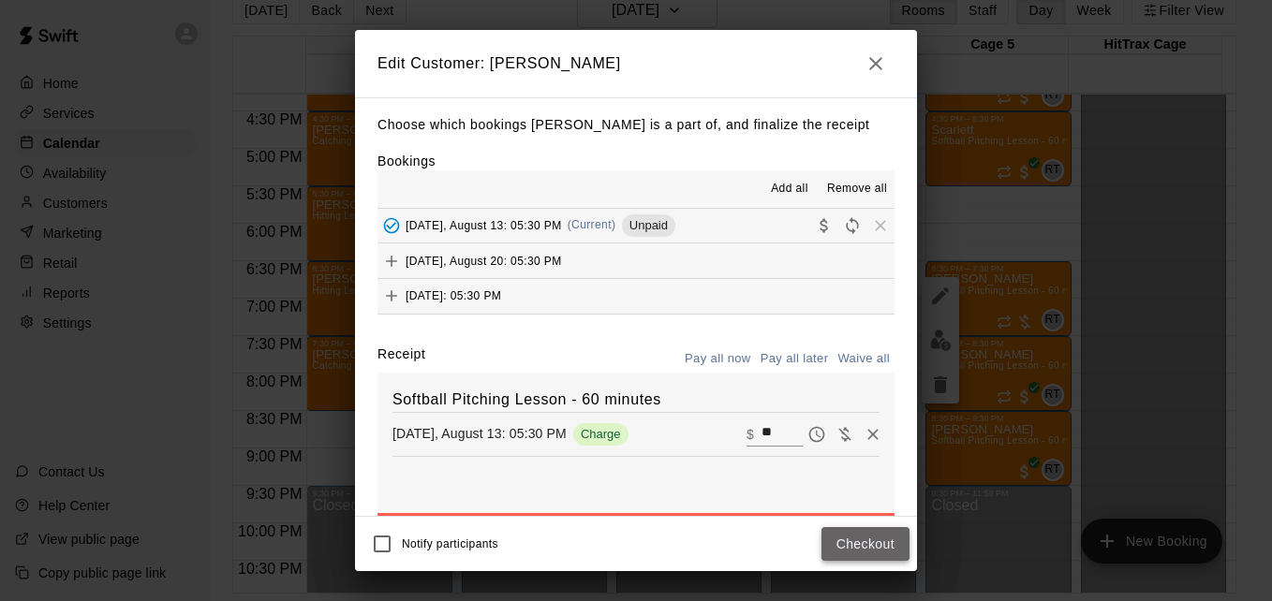
click at [850, 539] on button "Checkout" at bounding box center [865, 544] width 88 height 35
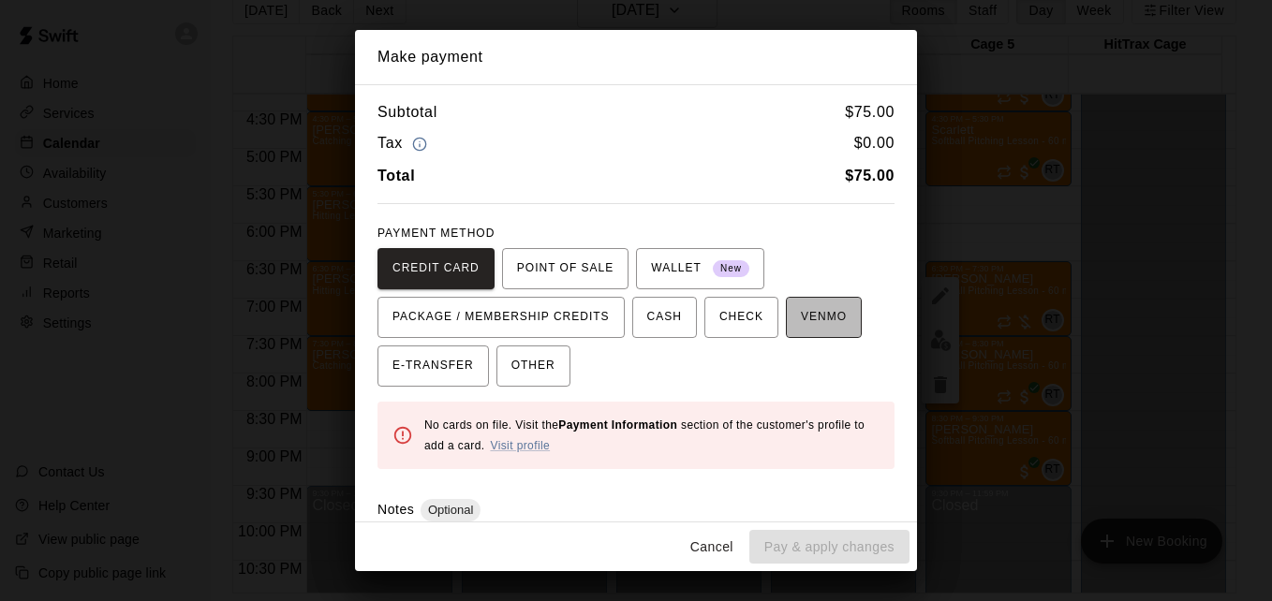
click at [801, 319] on span "VENMO" at bounding box center [824, 318] width 46 height 30
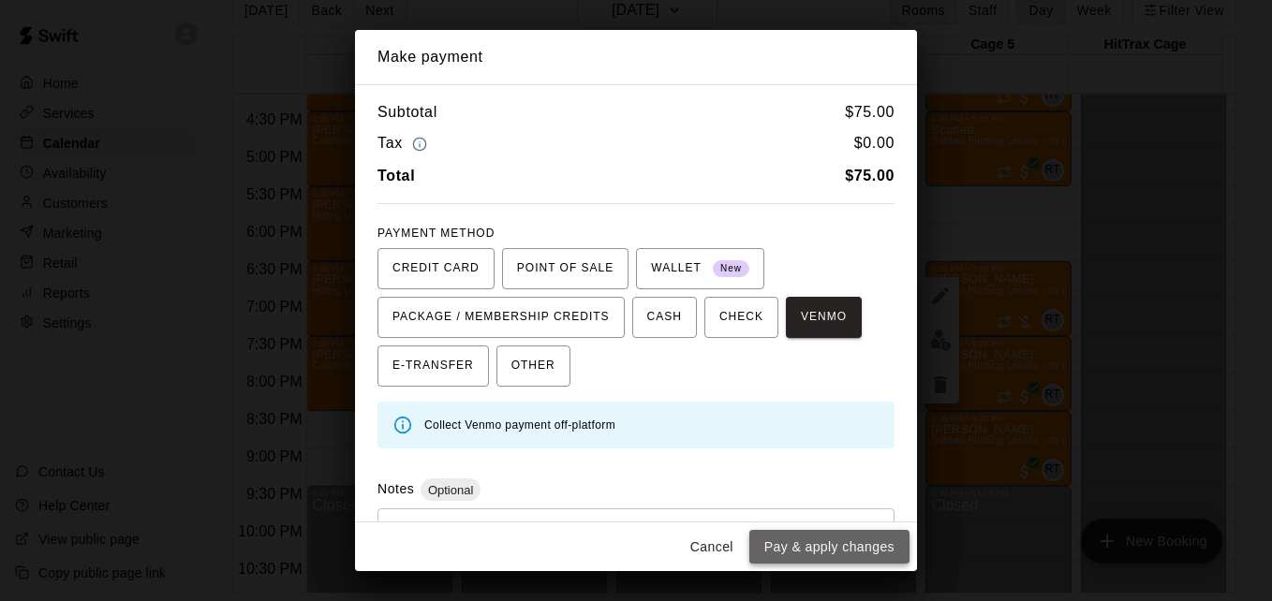
click at [842, 543] on button "Pay & apply changes" at bounding box center [829, 547] width 160 height 35
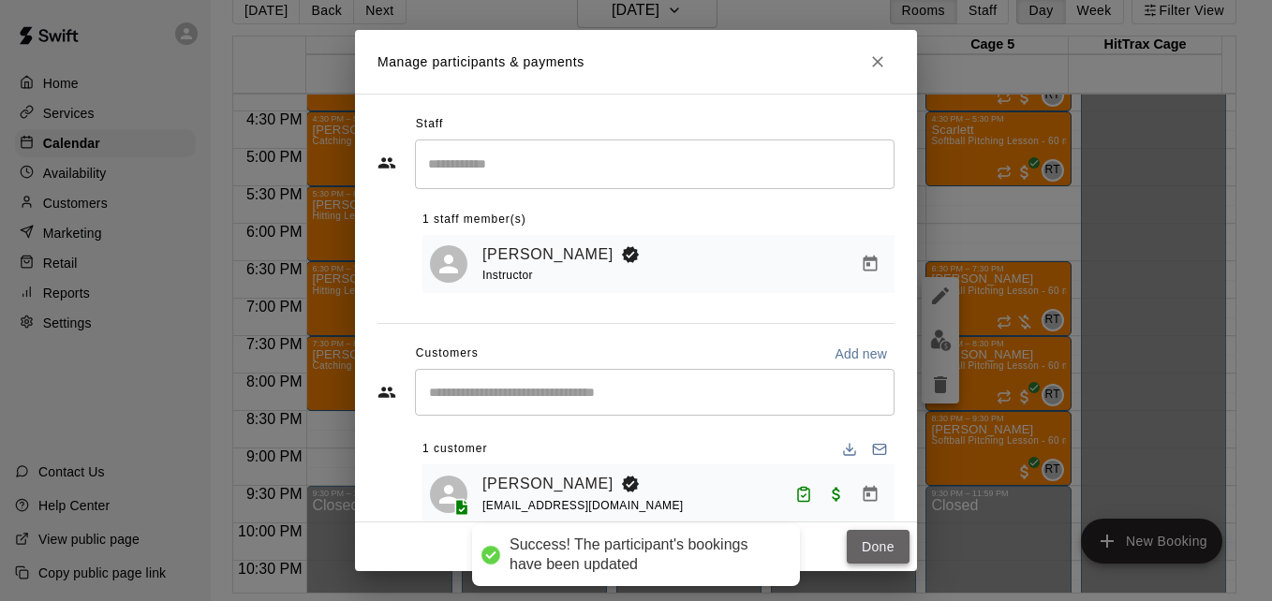
click at [870, 544] on button "Done" at bounding box center [878, 547] width 63 height 35
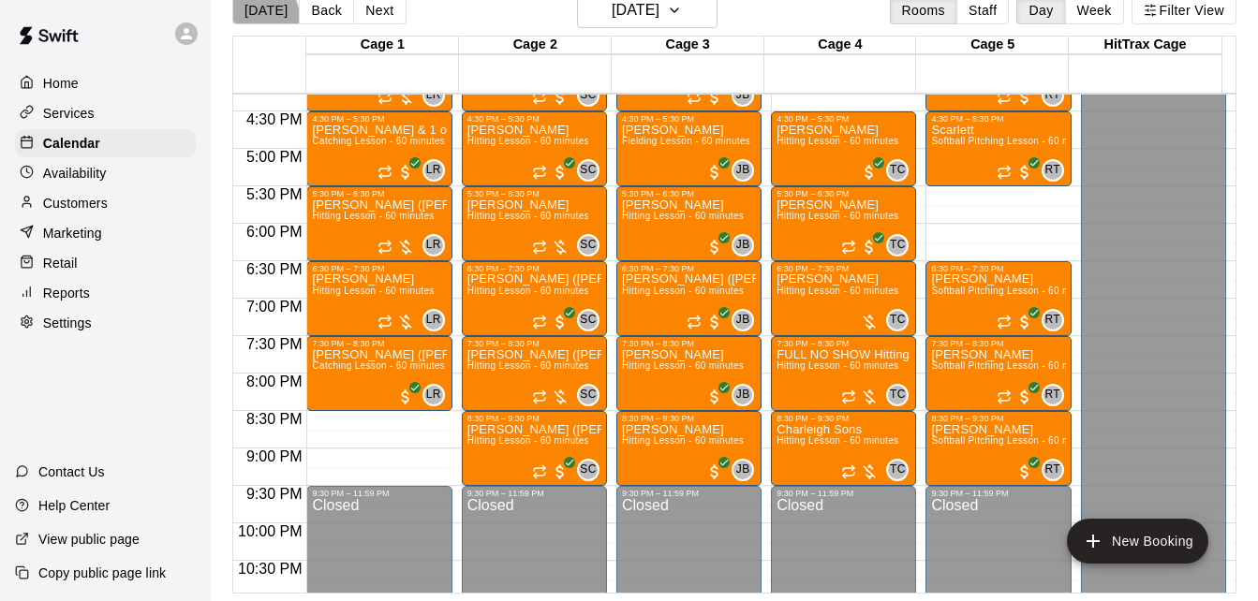
click at [251, 18] on button "[DATE]" at bounding box center [265, 10] width 67 height 28
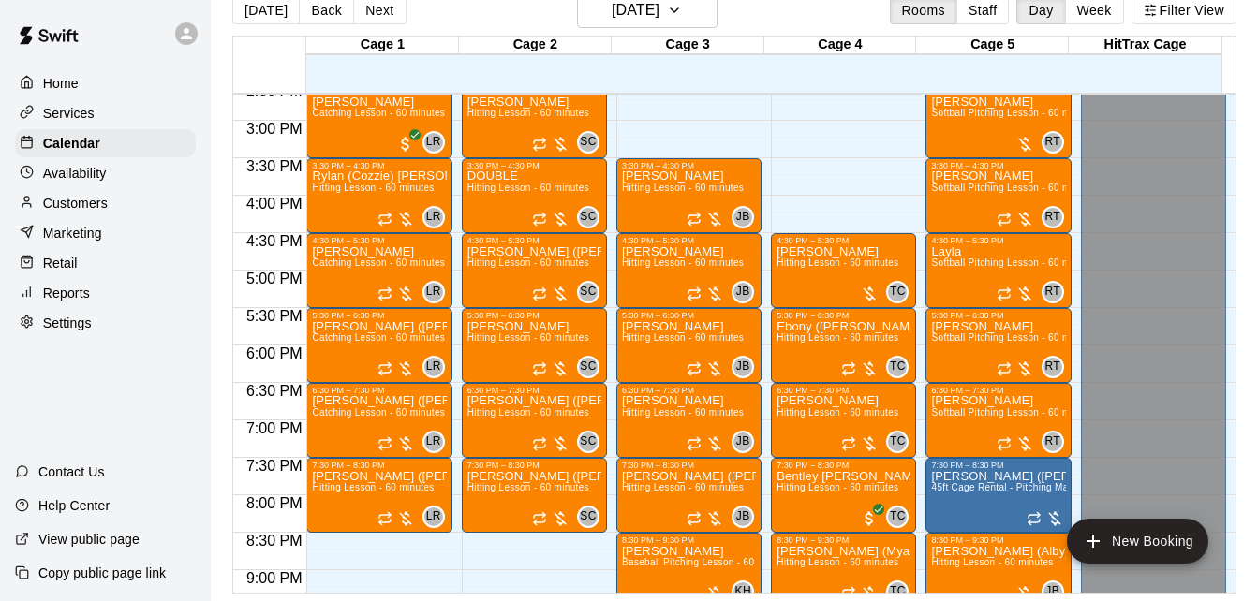
scroll to position [1070, 0]
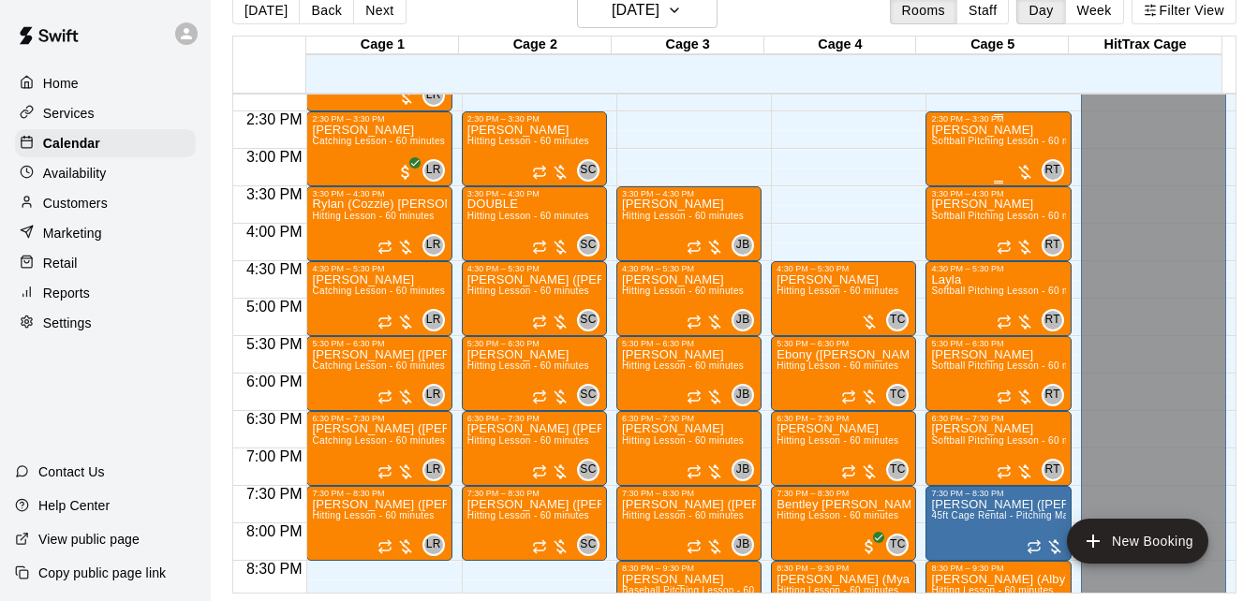
click at [1013, 145] on span "Softball Pitching Lesson - 60 minutes" at bounding box center [1014, 141] width 166 height 10
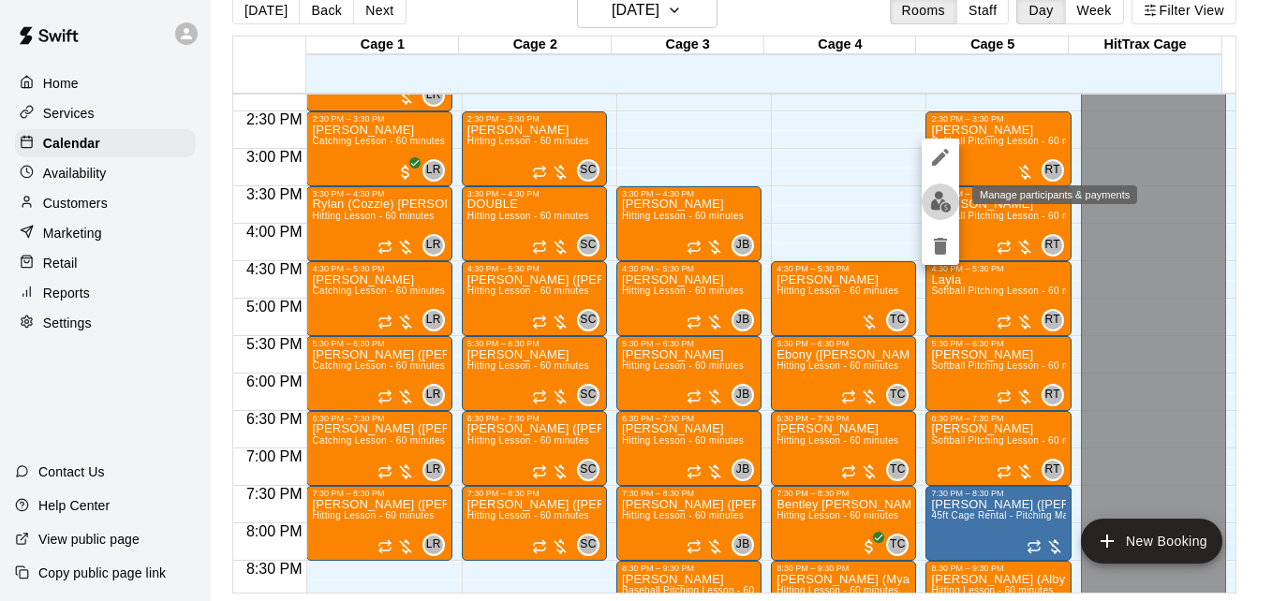
click at [939, 205] on img "edit" at bounding box center [941, 202] width 22 height 22
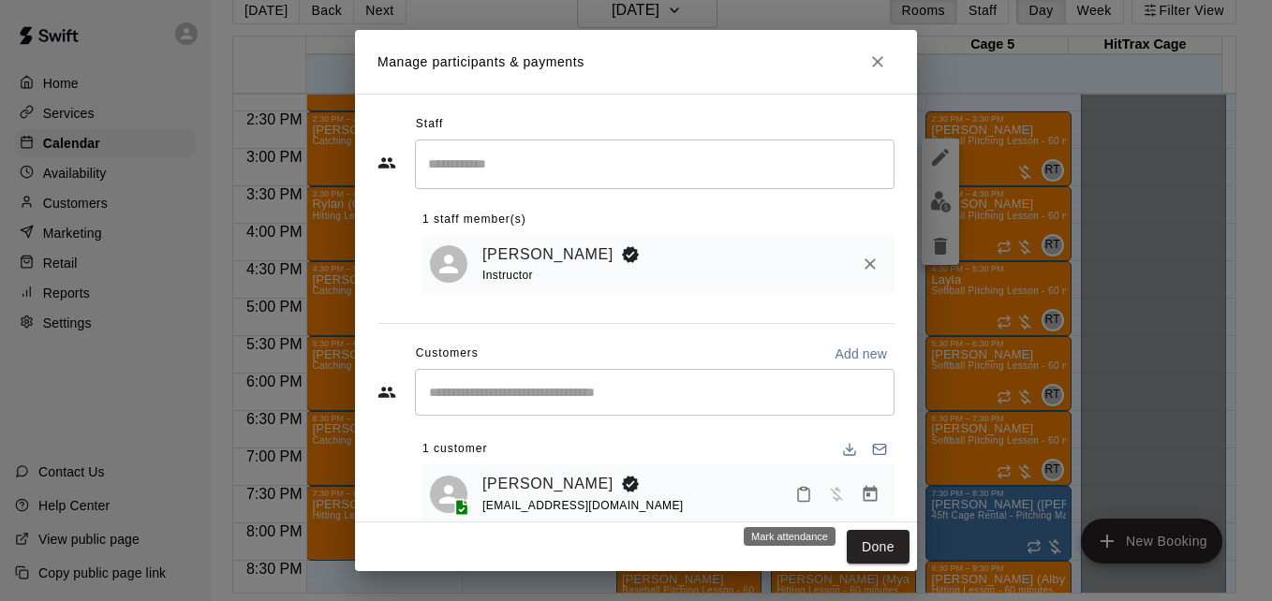
click at [795, 498] on icon "Mark attendance" at bounding box center [803, 494] width 17 height 17
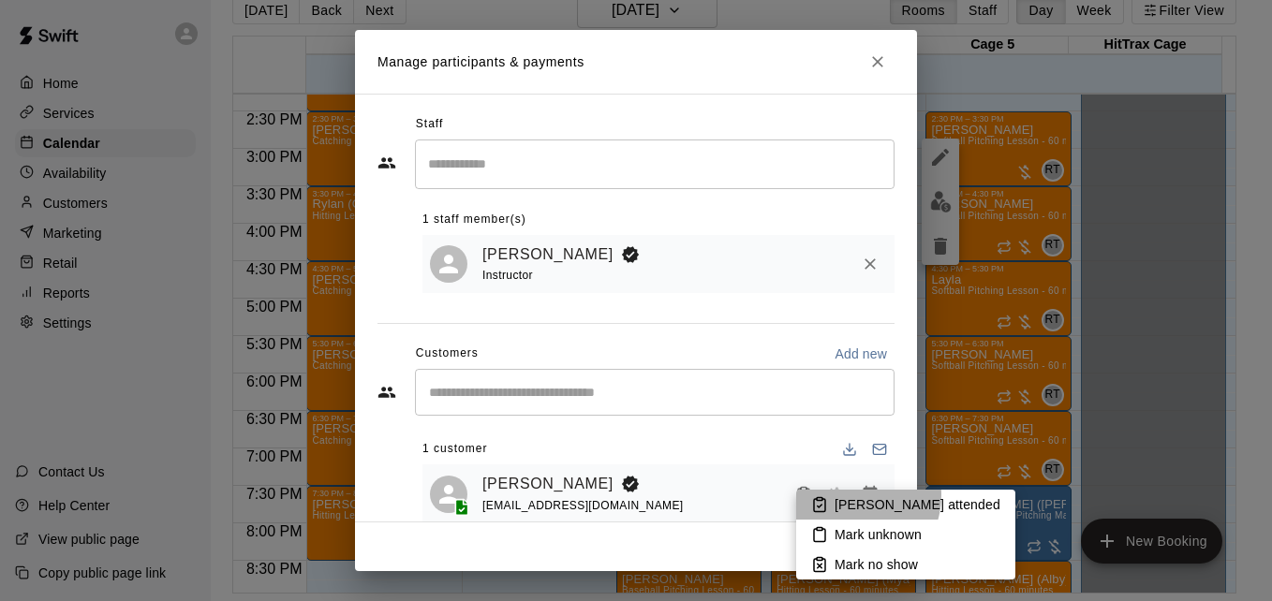
click at [851, 496] on p "[PERSON_NAME] attended" at bounding box center [918, 505] width 166 height 19
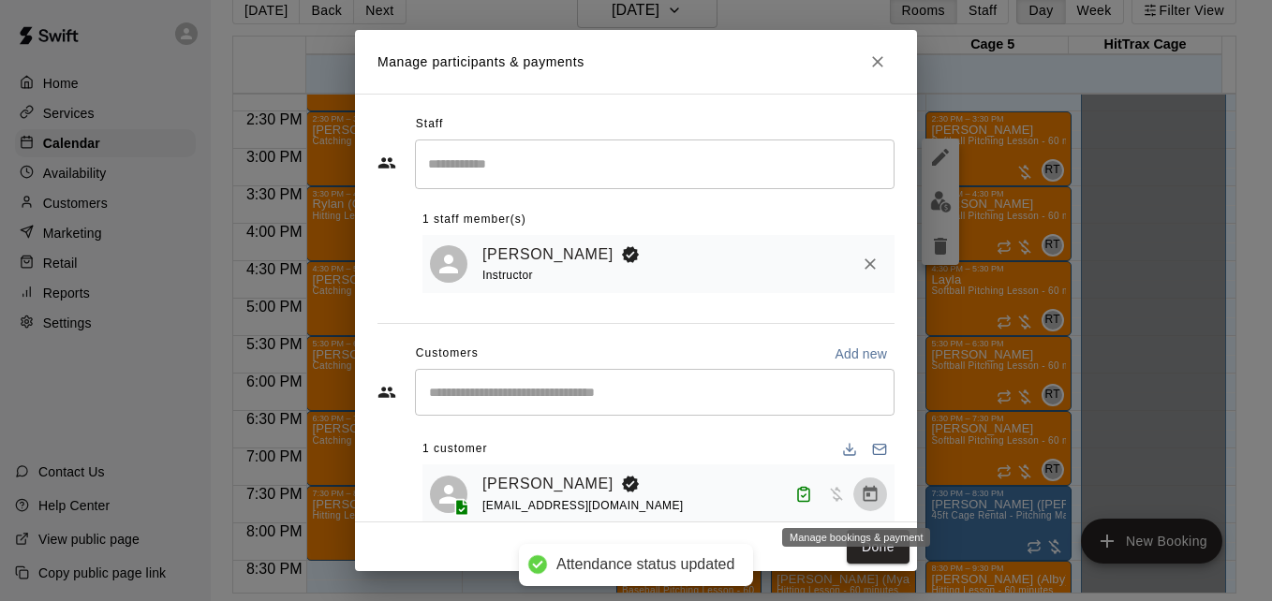
click at [861, 497] on icon "Manage bookings & payment" at bounding box center [870, 494] width 19 height 19
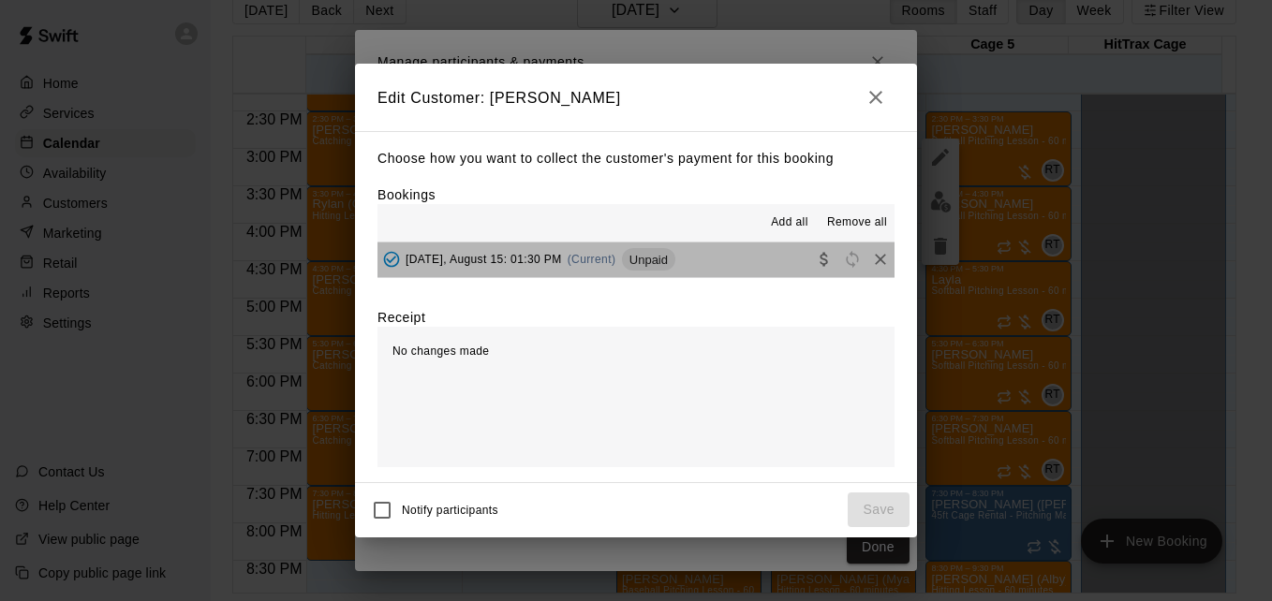
click at [733, 267] on button "[DATE], August 15: 01:30 PM (Current) Unpaid" at bounding box center [635, 260] width 517 height 35
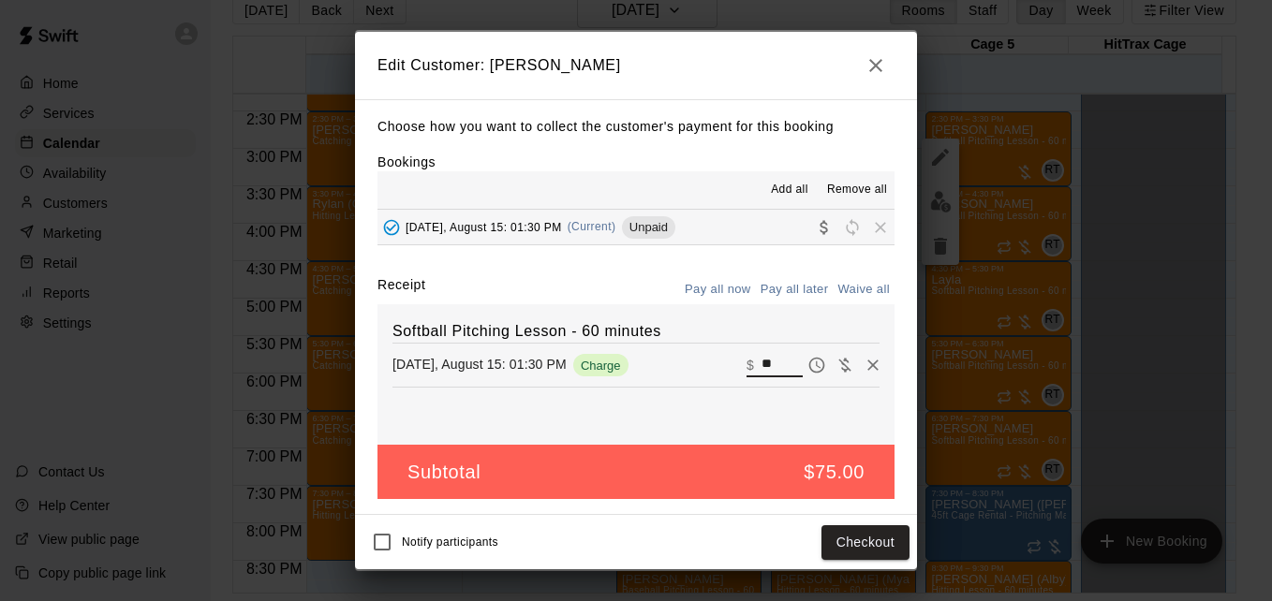
click at [773, 363] on input "**" at bounding box center [782, 365] width 41 height 24
click at [838, 551] on button "Checkout" at bounding box center [865, 542] width 88 height 35
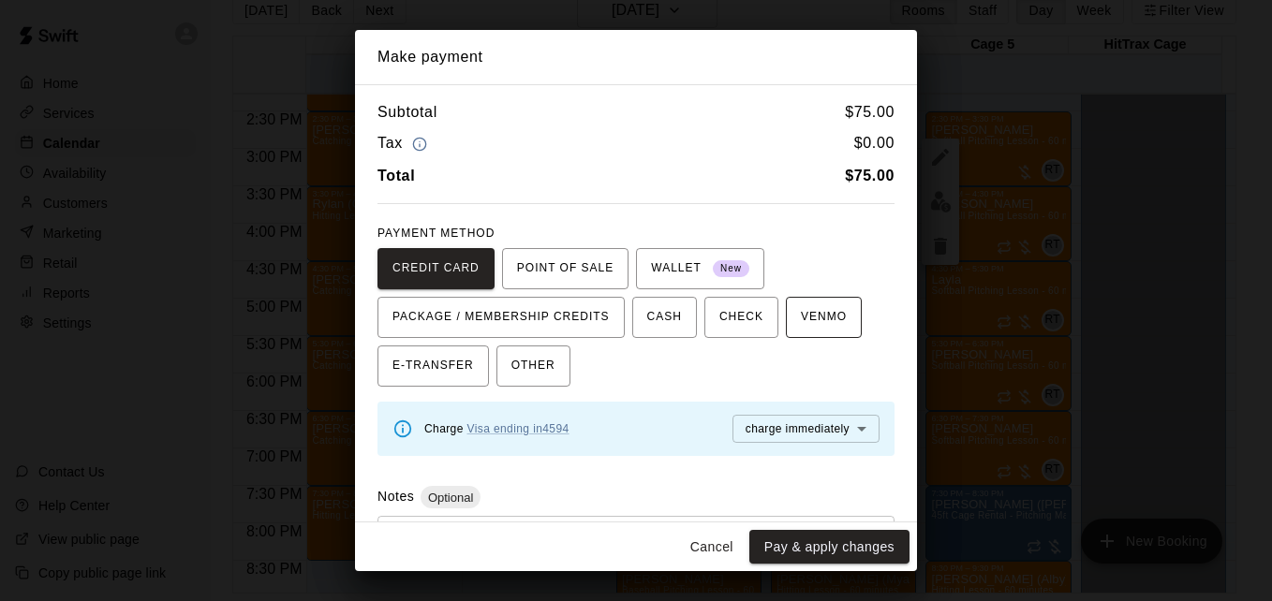
click at [819, 324] on span "VENMO" at bounding box center [824, 318] width 46 height 30
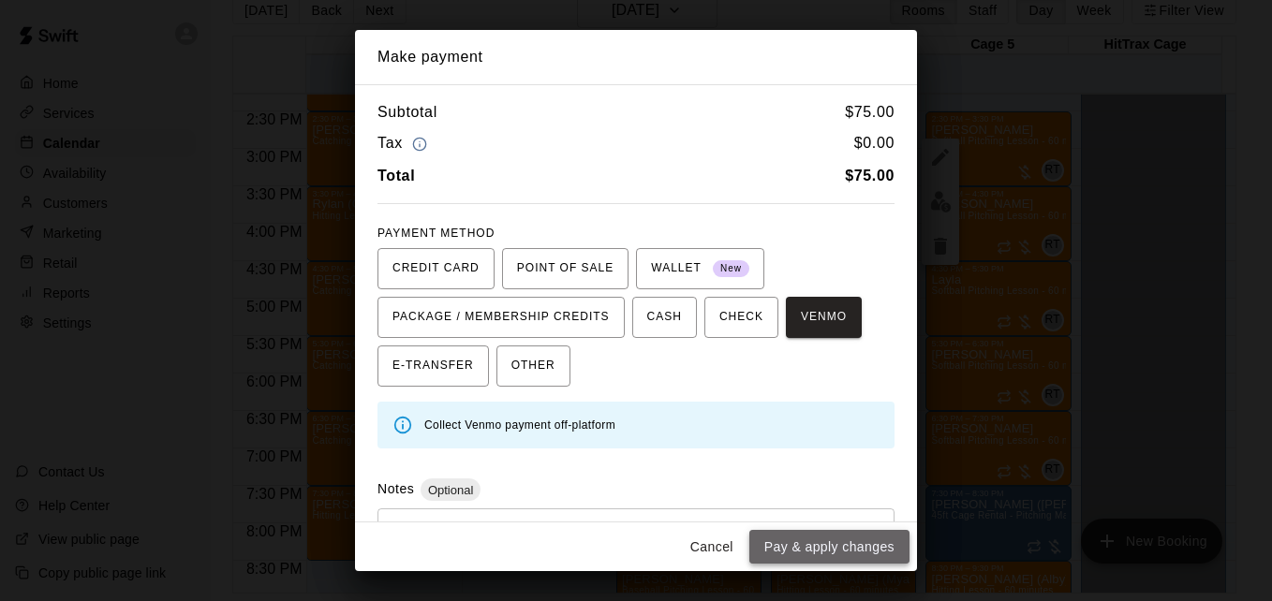
click at [853, 551] on button "Pay & apply changes" at bounding box center [829, 547] width 160 height 35
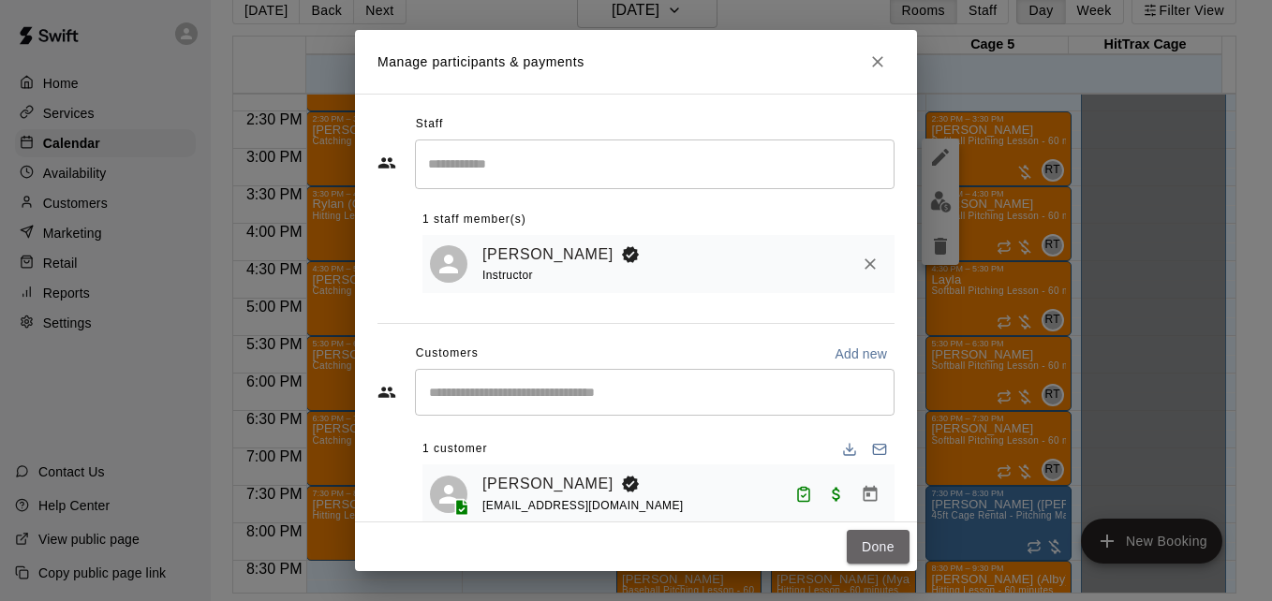
click at [853, 551] on button "Done" at bounding box center [878, 547] width 63 height 35
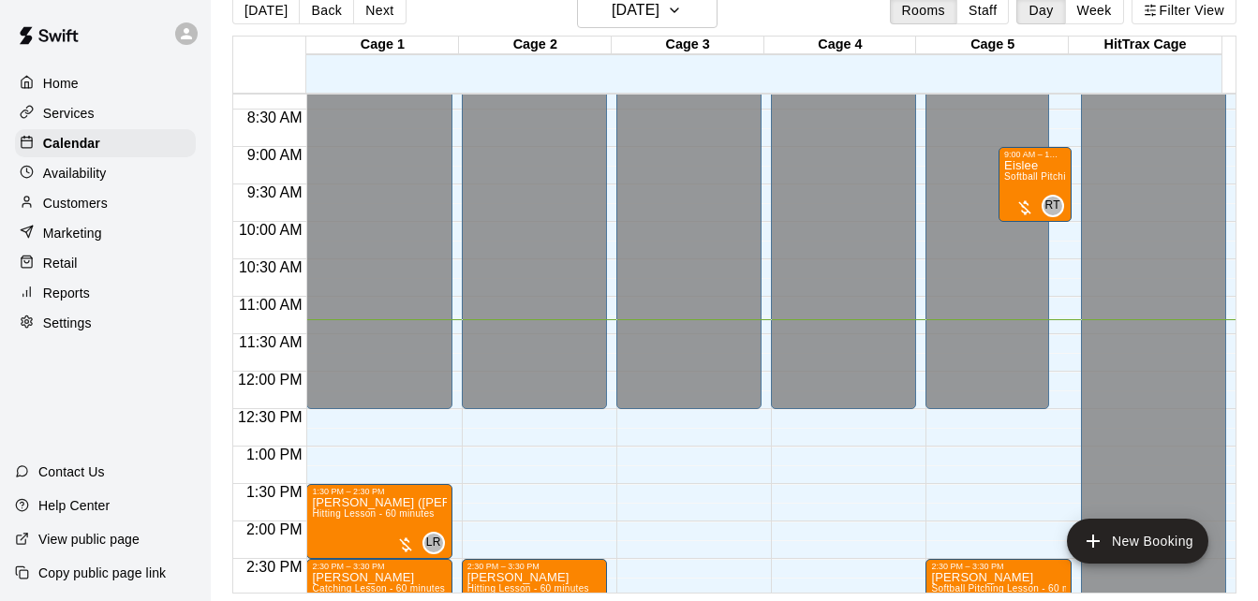
scroll to position [620, 0]
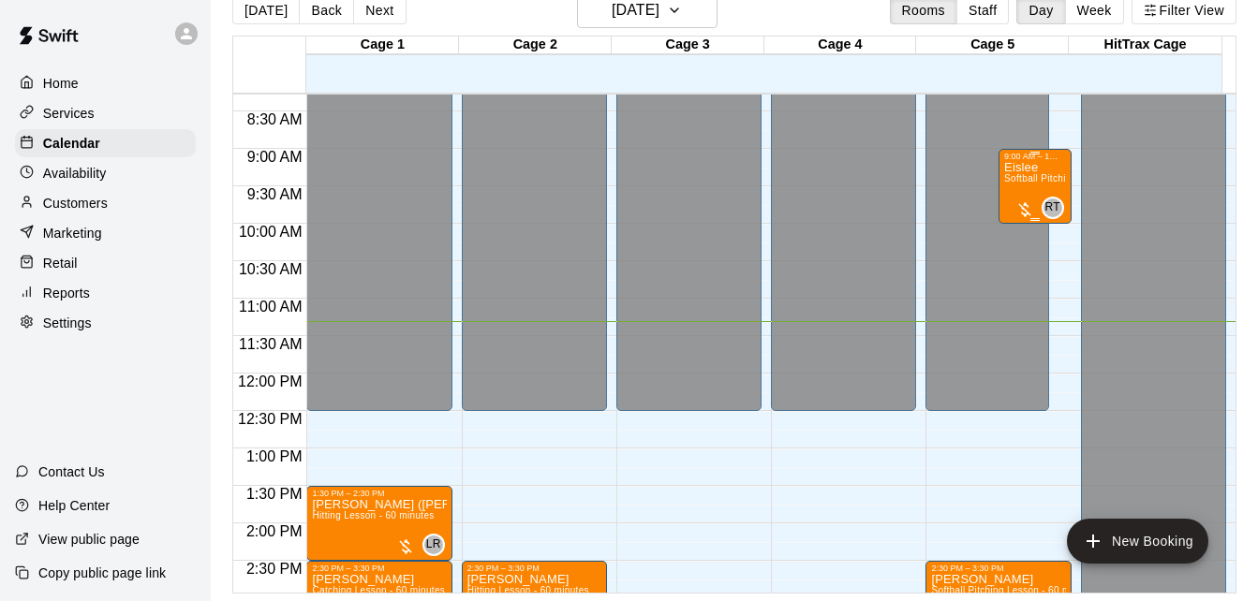
click at [1018, 168] on p "Eislee" at bounding box center [1035, 168] width 62 height 0
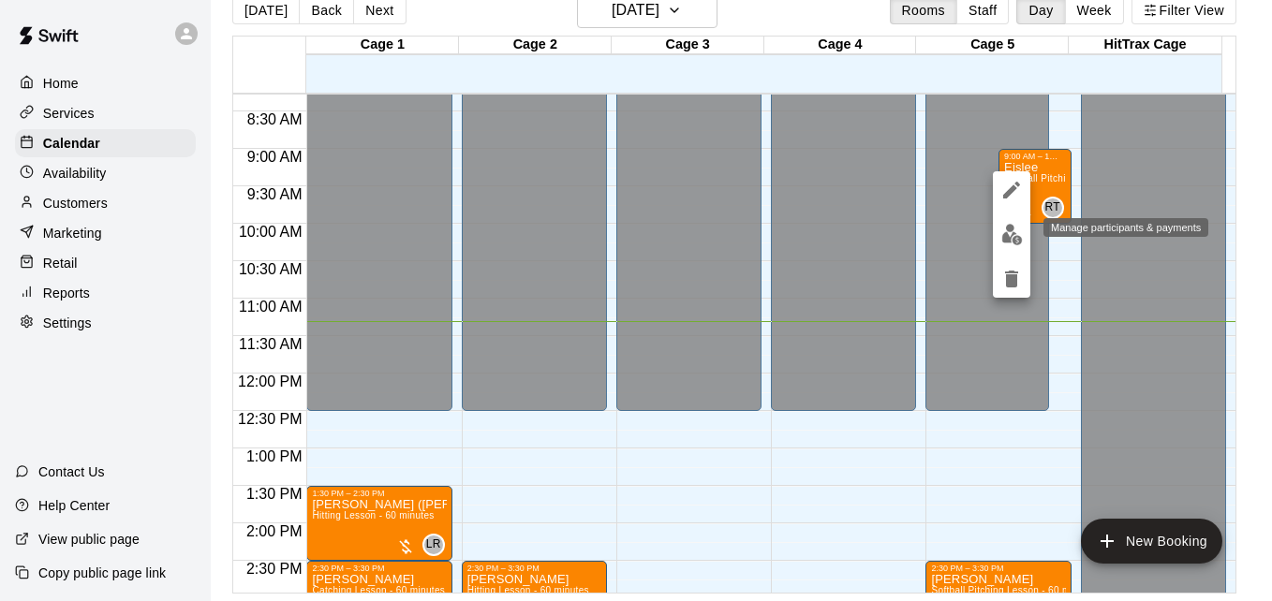
click at [1003, 234] on img "edit" at bounding box center [1012, 235] width 22 height 22
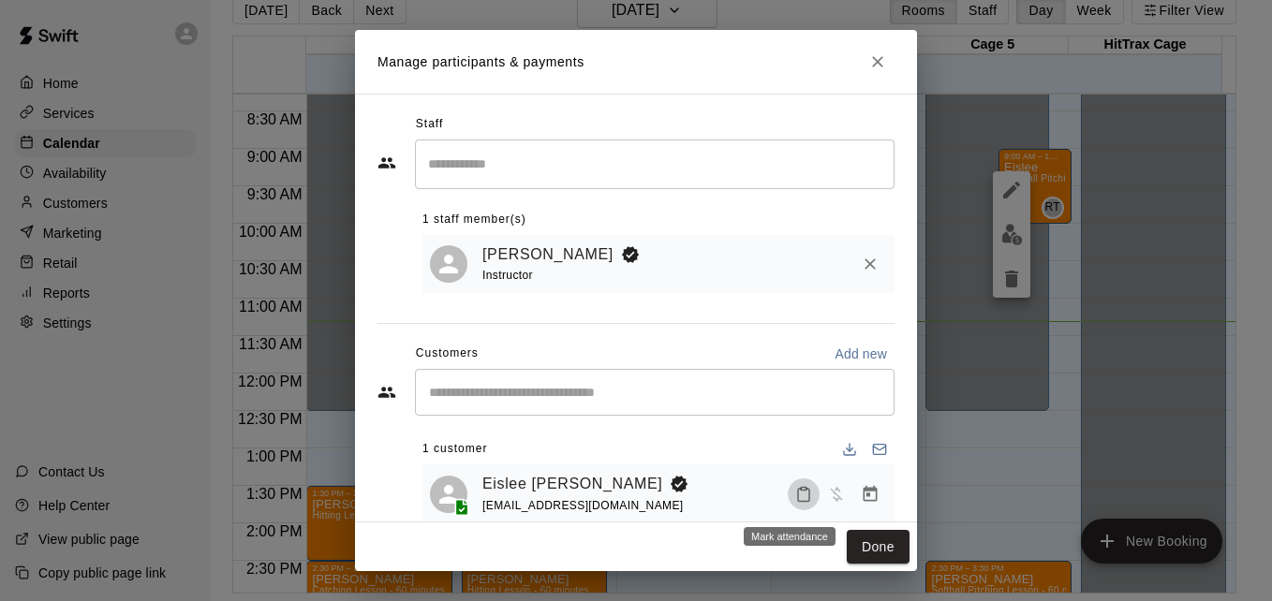
click at [795, 501] on icon "Mark attendance" at bounding box center [803, 494] width 17 height 17
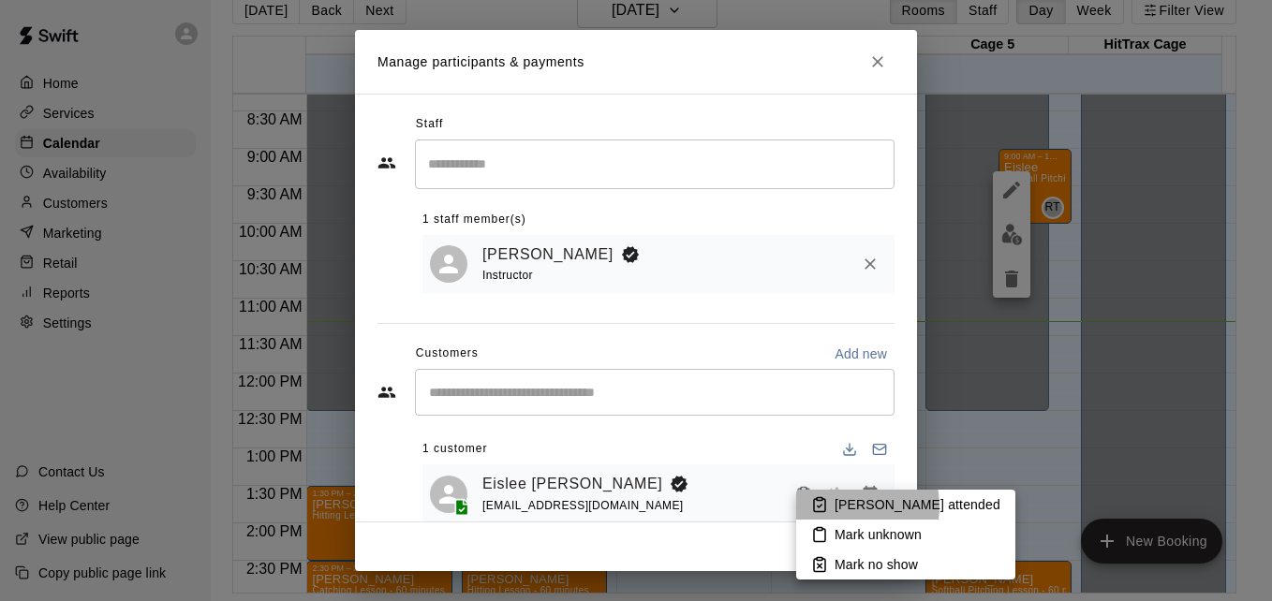
click at [838, 507] on p "[PERSON_NAME] attended" at bounding box center [918, 505] width 166 height 19
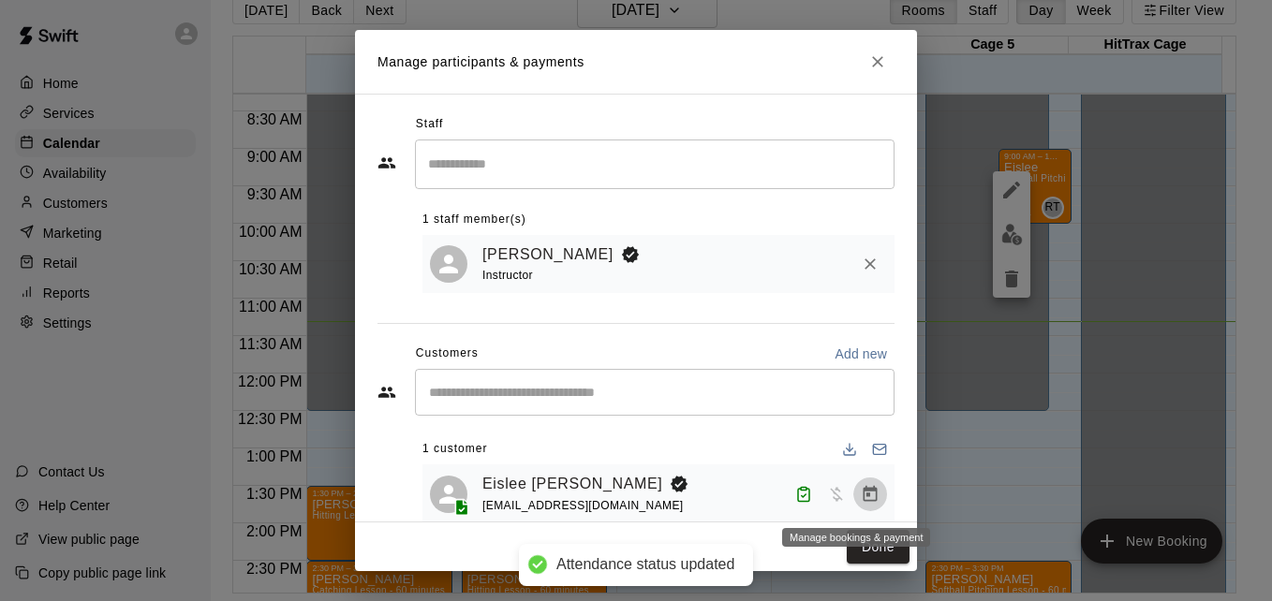
click at [853, 510] on button "Manage bookings & payment" at bounding box center [870, 495] width 34 height 34
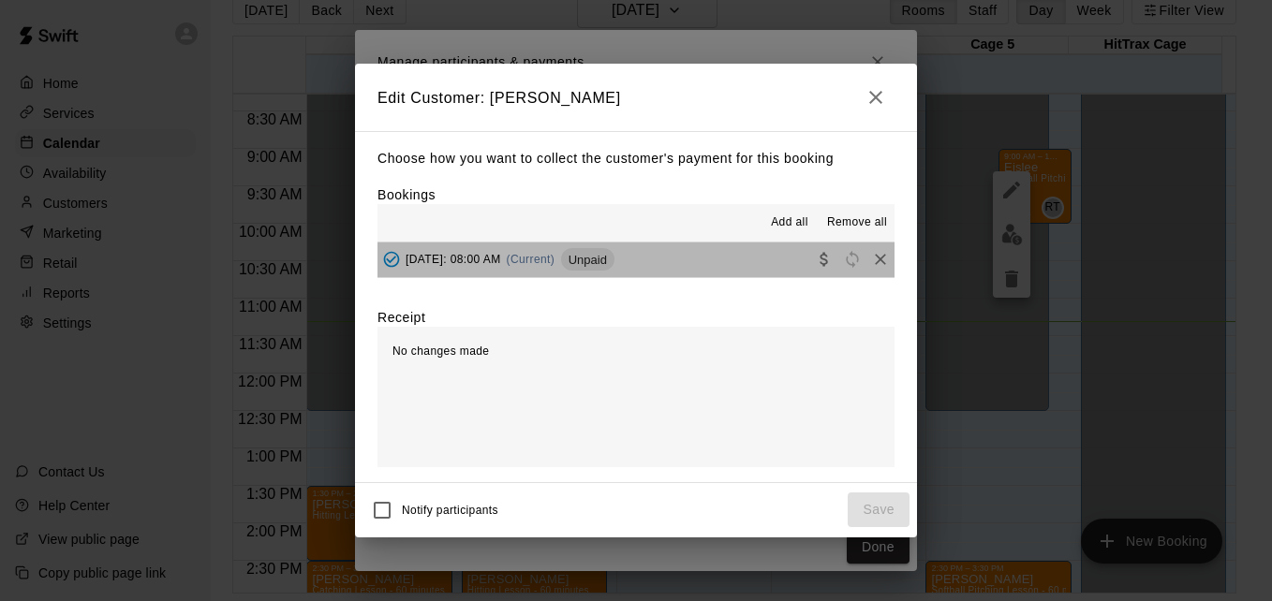
click at [717, 259] on button "[DATE]: 08:00 AM (Current) Unpaid" at bounding box center [635, 260] width 517 height 35
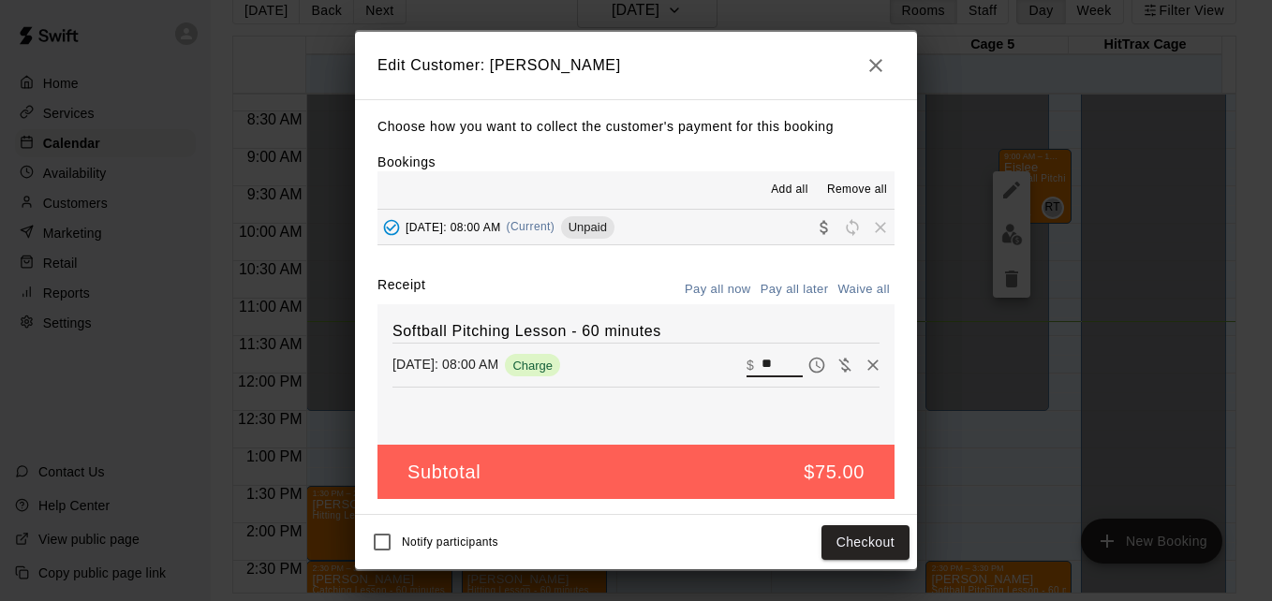
click at [773, 368] on input "**" at bounding box center [782, 365] width 41 height 24
type input "**"
click at [859, 540] on button "Checkout" at bounding box center [865, 542] width 88 height 35
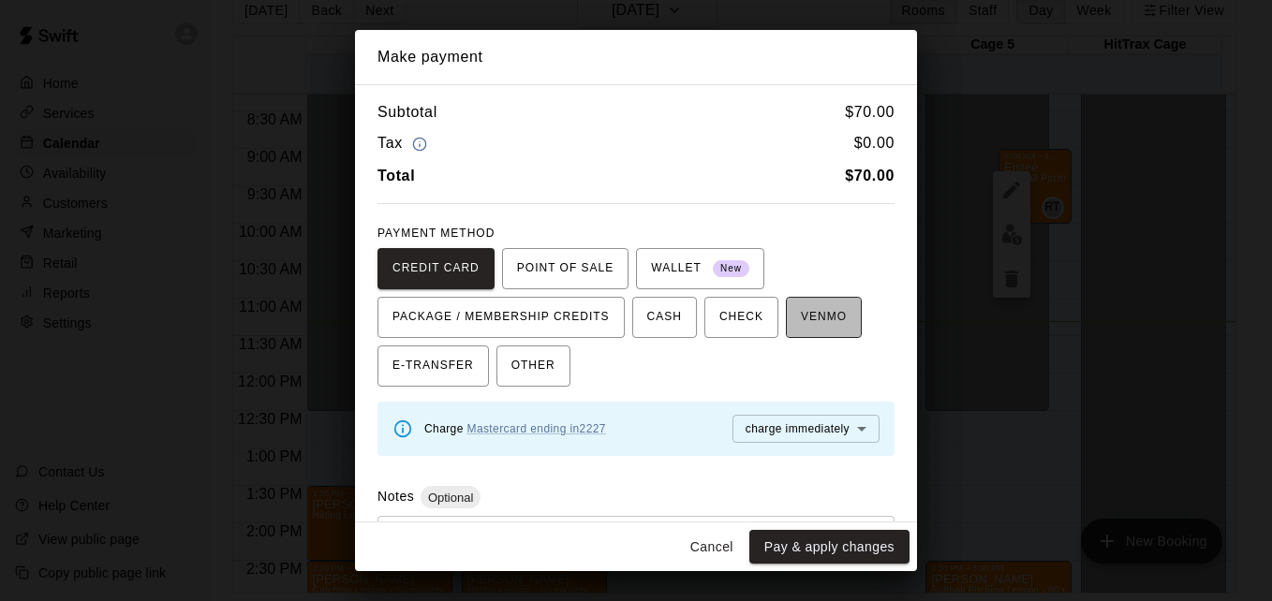
click at [818, 330] on span "VENMO" at bounding box center [824, 318] width 46 height 30
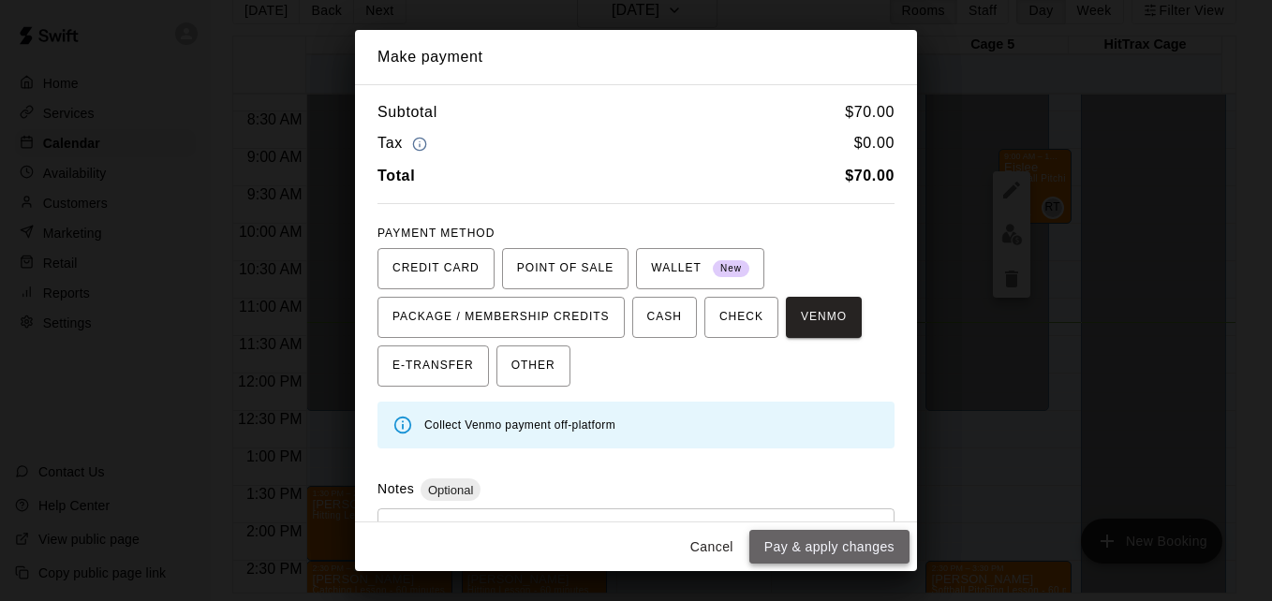
click at [876, 560] on button "Pay & apply changes" at bounding box center [829, 547] width 160 height 35
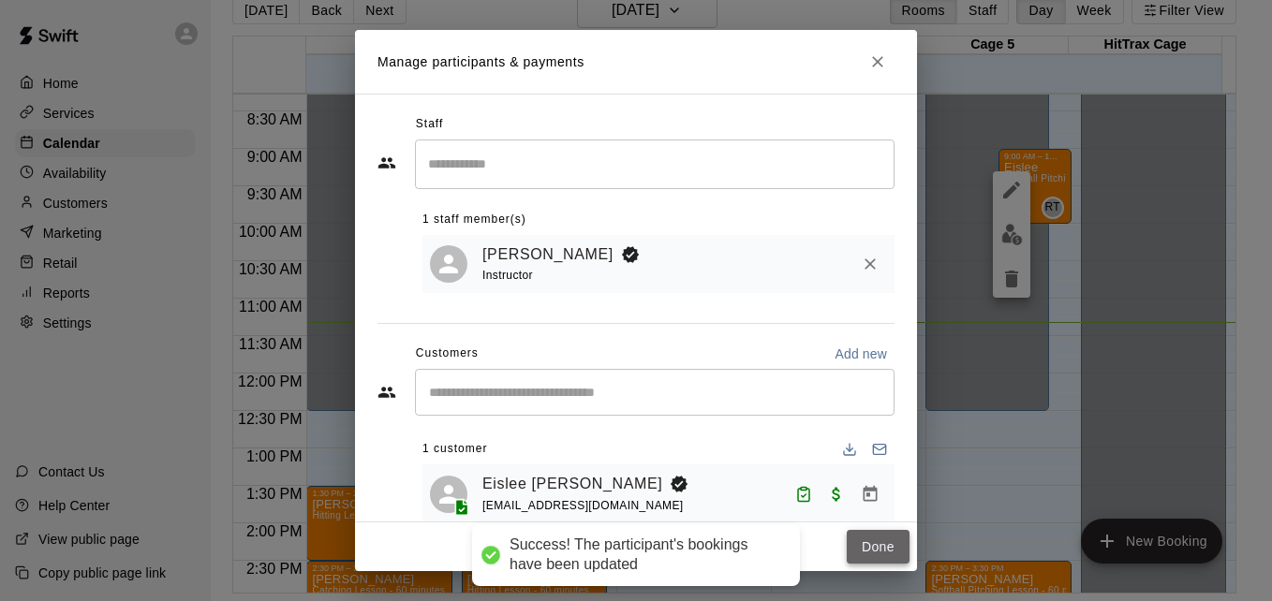
click at [866, 550] on button "Done" at bounding box center [878, 547] width 63 height 35
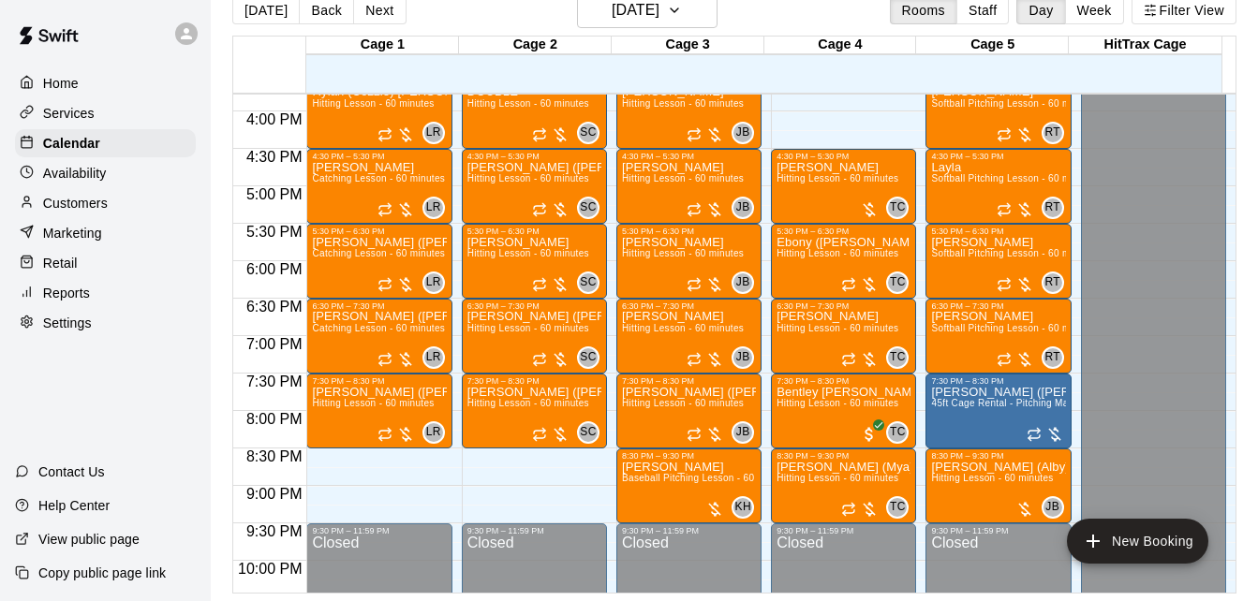
scroll to position [1145, 0]
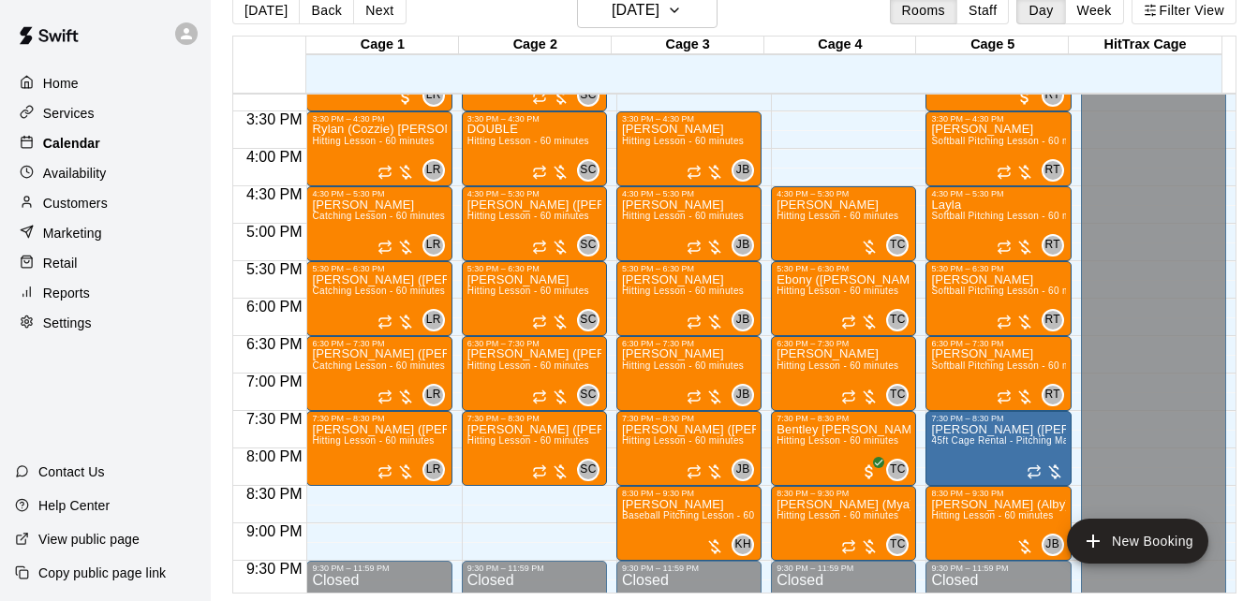
click at [120, 140] on div "Calendar" at bounding box center [105, 143] width 181 height 28
